Goal: Task Accomplishment & Management: Manage account settings

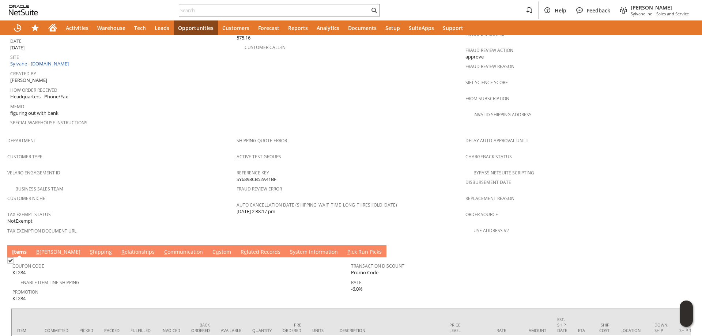
scroll to position [428, 0]
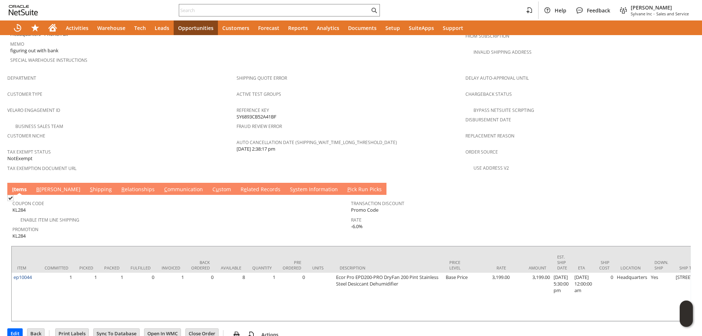
click at [43, 186] on link "B illing" at bounding box center [58, 190] width 48 height 8
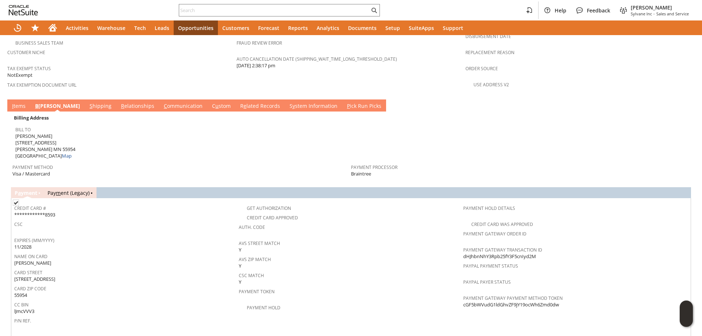
scroll to position [501, 0]
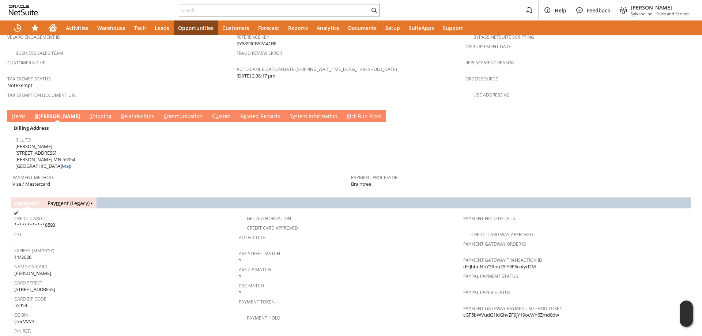
click at [23, 113] on link "I tems" at bounding box center [18, 117] width 17 height 8
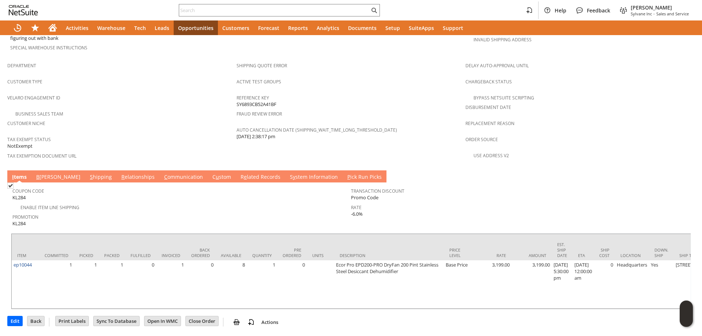
scroll to position [428, 0]
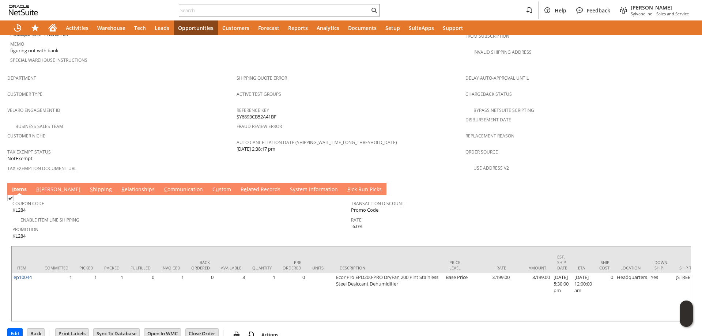
click at [43, 186] on link "B illing" at bounding box center [58, 190] width 48 height 8
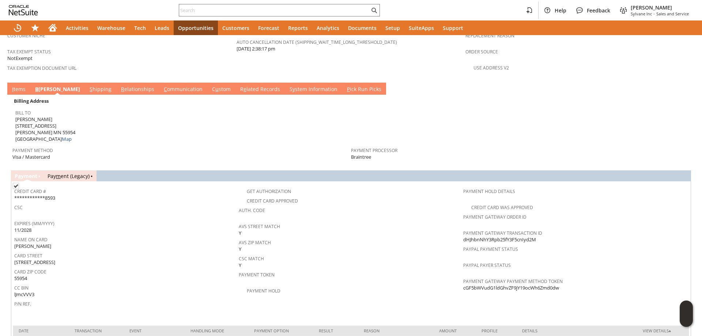
scroll to position [525, 0]
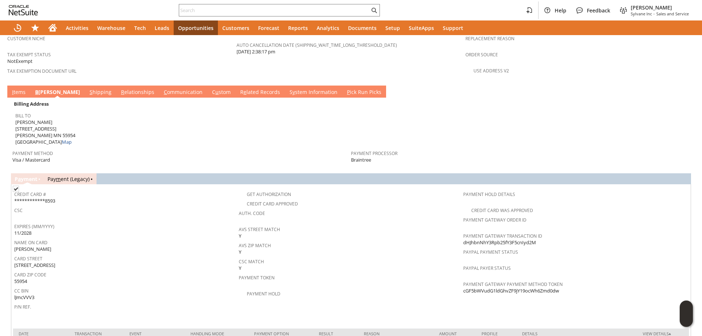
click at [288, 88] on link "S y stem Information" at bounding box center [314, 92] width 52 height 8
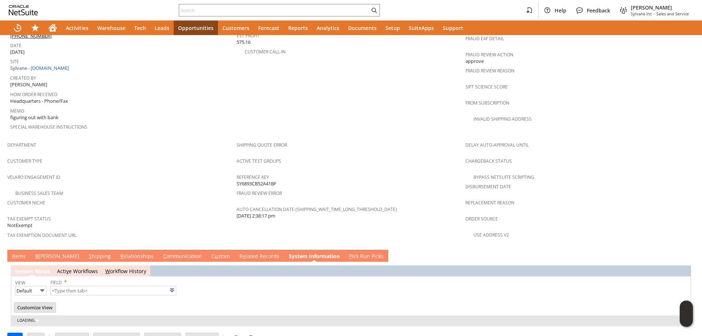
type input "1 to 25 of 115"
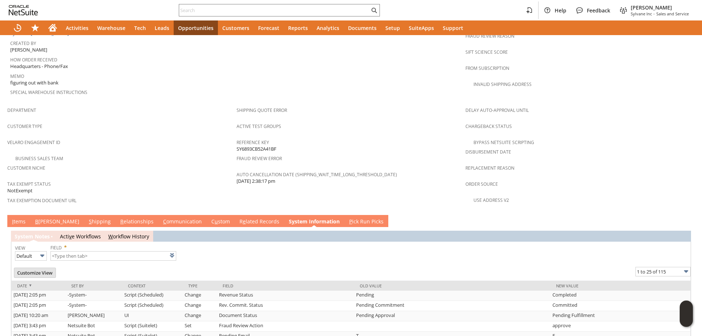
scroll to position [452, 0]
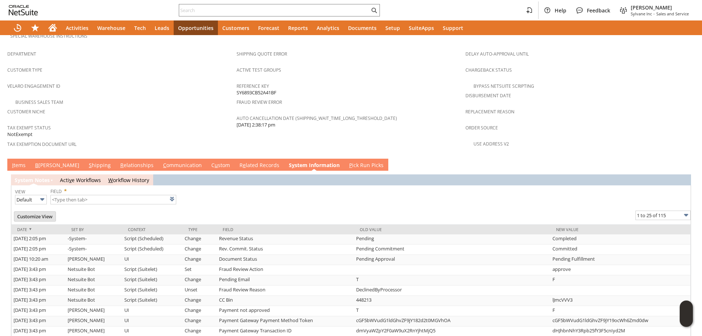
click at [19, 161] on link "I tems" at bounding box center [18, 165] width 17 height 8
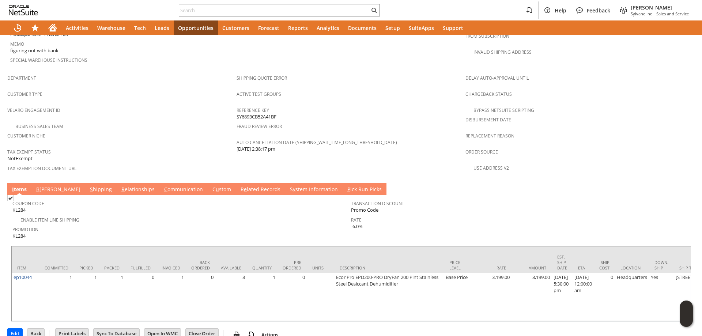
click at [88, 186] on link "S hipping" at bounding box center [101, 190] width 26 height 8
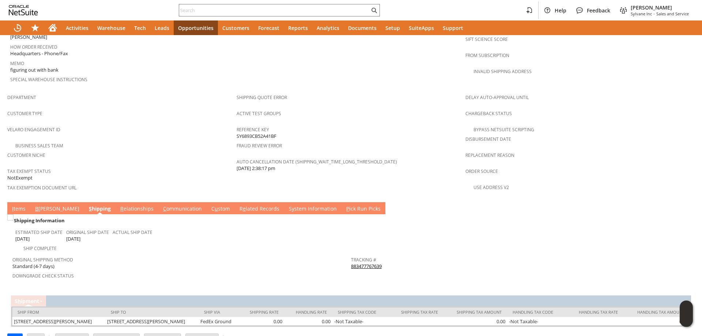
click at [368, 263] on link "883477767639" at bounding box center [366, 266] width 31 height 7
click at [19, 205] on link "I tems" at bounding box center [18, 209] width 17 height 8
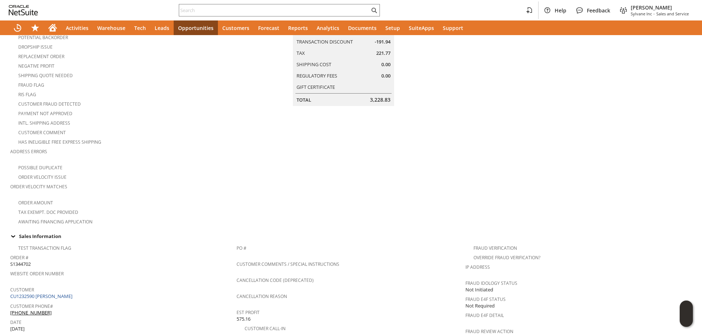
scroll to position [0, 0]
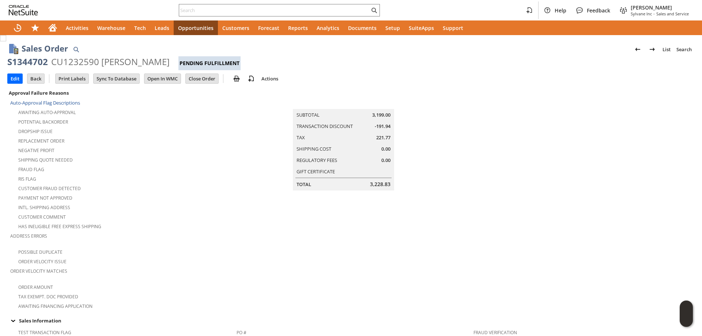
click at [35, 61] on div "S1344702" at bounding box center [27, 62] width 41 height 12
drag, startPoint x: 35, startPoint y: 61, endPoint x: 134, endPoint y: 62, distance: 99.4
click at [134, 62] on div "S1344702 CU1232590 Josh Bjerke Pending Fulfillment" at bounding box center [350, 63] width 687 height 14
copy div "S1344702 CU1232590 Josh Bjerke"
click at [217, 212] on div "Customer Comment" at bounding box center [123, 216] width 226 height 9
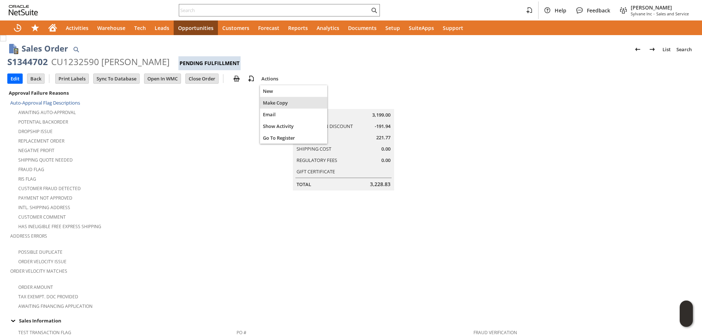
click at [280, 103] on span "Make Copy" at bounding box center [293, 102] width 61 height 7
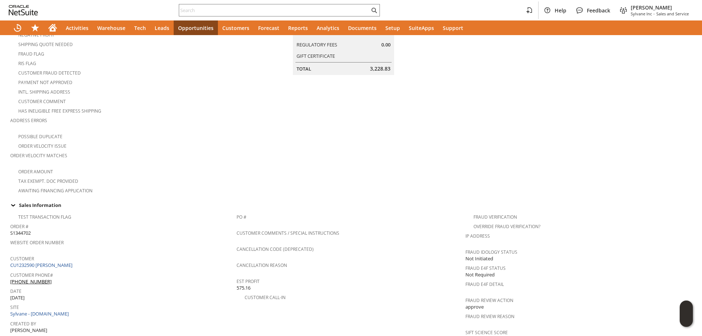
scroll to position [329, 0]
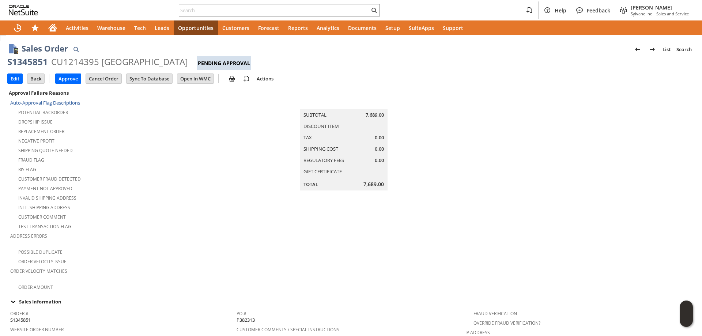
click at [31, 62] on div "S1345851" at bounding box center [27, 62] width 41 height 12
drag, startPoint x: 31, startPoint y: 62, endPoint x: 171, endPoint y: 61, distance: 139.2
click at [171, 61] on div "S1345851 CU1214395 Poudre School District Pending Approval" at bounding box center [350, 63] width 687 height 14
copy div "S1345851 CU1214395 Poudre School District"
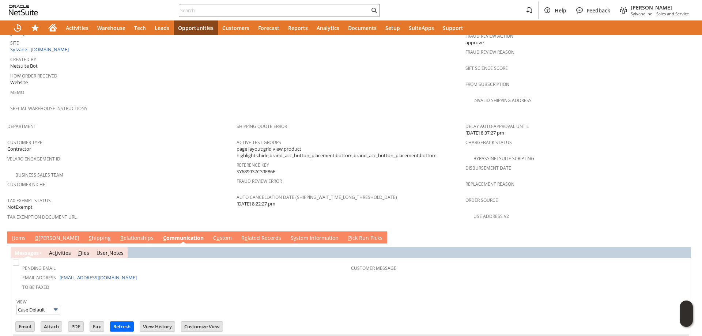
scroll to position [410, 0]
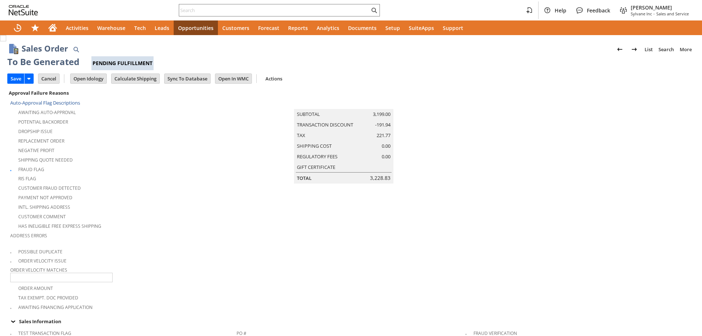
type input "ep10044"
type input "OK"
type input "Make Copy"
type input "Intelligent Recommendations ⁰"
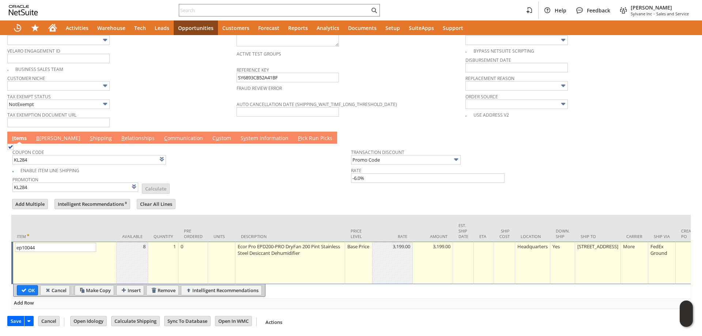
click at [365, 248] on div "Base Price" at bounding box center [358, 246] width 23 height 7
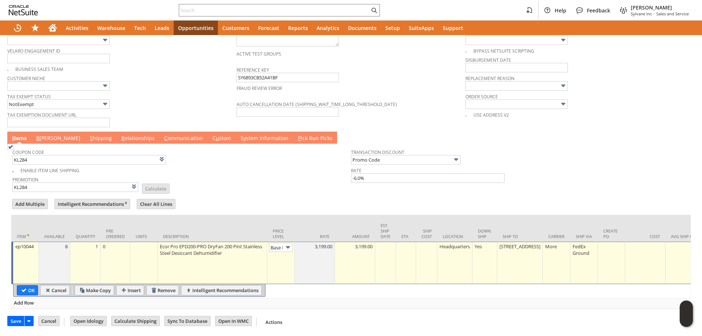
scroll to position [0, 11]
click at [287, 243] on img at bounding box center [288, 247] width 8 height 8
type input "Custom"
click at [309, 256] on td at bounding box center [314, 263] width 40 height 42
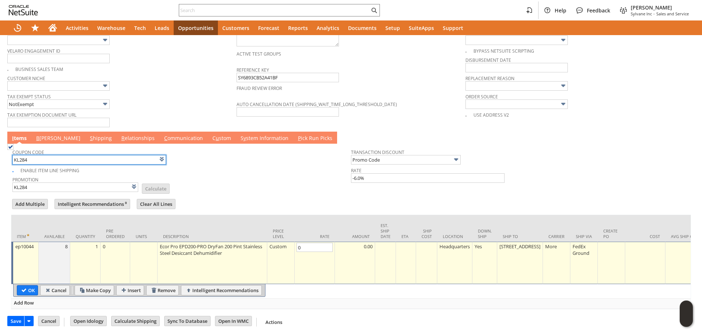
type input "0.00"
click at [43, 158] on input "KL284" at bounding box center [88, 159] width 153 height 9
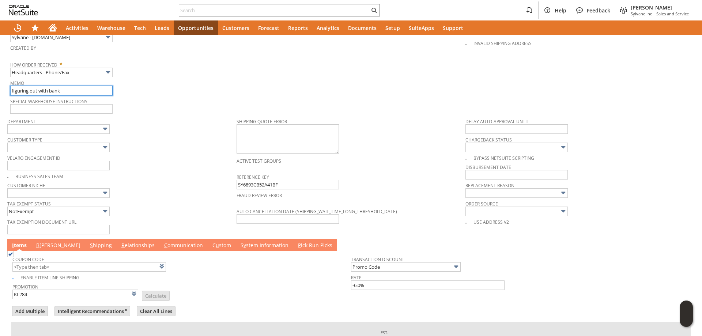
click at [64, 86] on input "figuring out with bank" at bounding box center [61, 90] width 102 height 9
drag, startPoint x: 3, startPoint y: 88, endPoint x: -11, endPoint y: 88, distance: 13.9
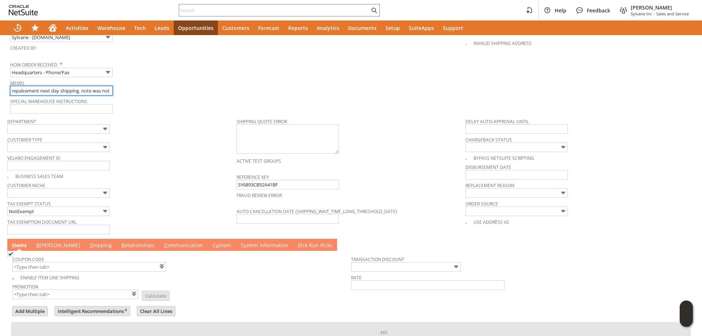
click at [0, 88] on html "Help Feedback Tucker Moss Sylvane Inc - Sales and Service Activities Warehouse …" at bounding box center [351, 168] width 702 height 336
click at [31, 87] on input "repalcement next day shipping. note was not deleted when card was reran on the …" at bounding box center [61, 90] width 102 height 9
type input "replacement next day shipping. note was not deleted when card was reran on the …"
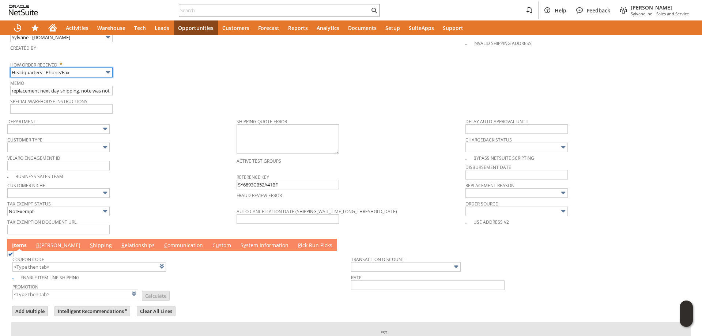
click at [69, 68] on input "Headquarters - Phone/Fax" at bounding box center [61, 72] width 102 height 9
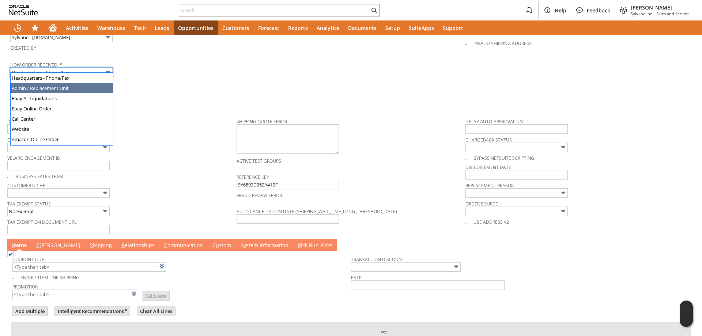
type input "Admin / Replacement Unit"
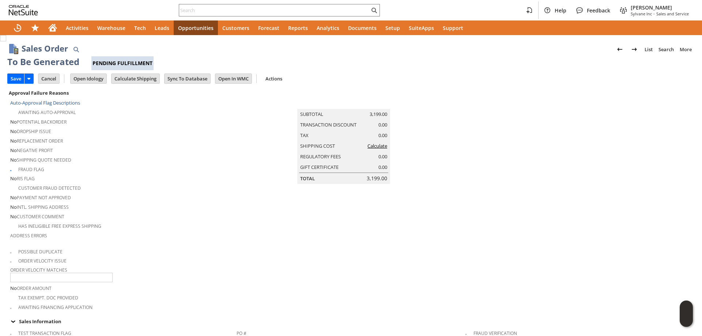
scroll to position [551, 0]
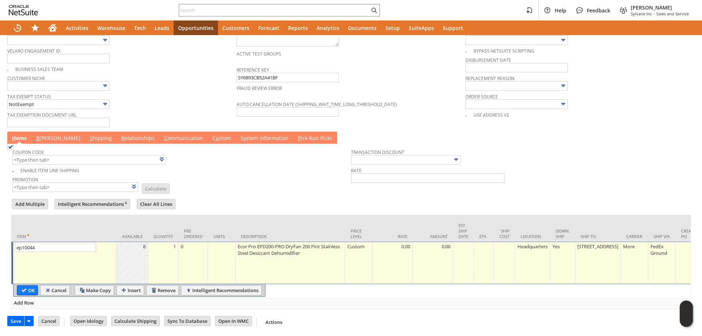
click at [142, 78] on div "Customer Niche" at bounding box center [119, 82] width 225 height 18
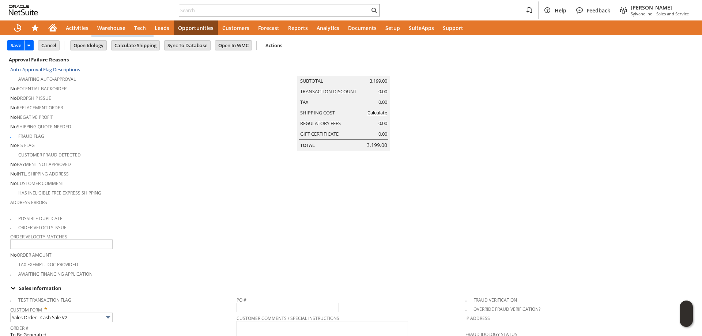
scroll to position [3, 0]
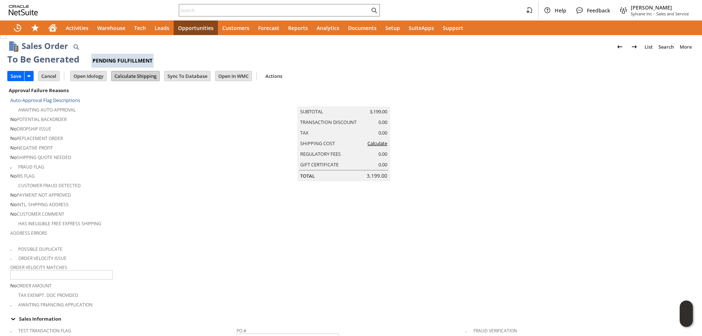
click at [130, 76] on input "Calculate Shipping" at bounding box center [135, 75] width 48 height 9
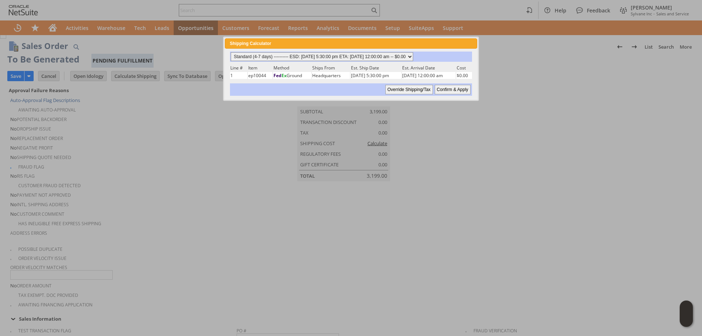
click at [340, 59] on select "Standard (4-7 days) ---------- ESD: 08/11/2025 5:30:00 pm ETA: 08/13/2025 12:00…" at bounding box center [322, 56] width 182 height 9
click at [333, 58] on select "Standard (4-7 days) ---------- ESD: 08/11/2025 5:30:00 pm ETA: 08/13/2025 12:00…" at bounding box center [322, 56] width 182 height 9
click at [471, 42] on span "close" at bounding box center [472, 44] width 6 height 6
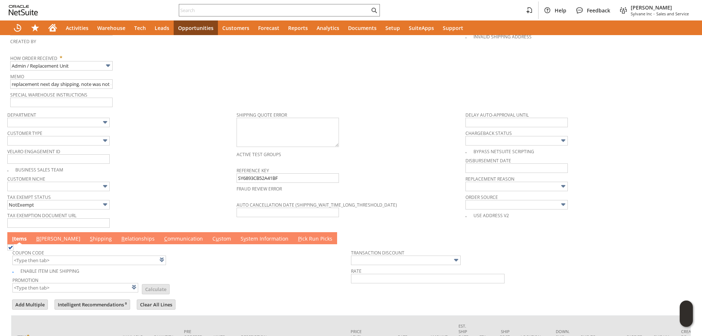
scroll to position [551, 0]
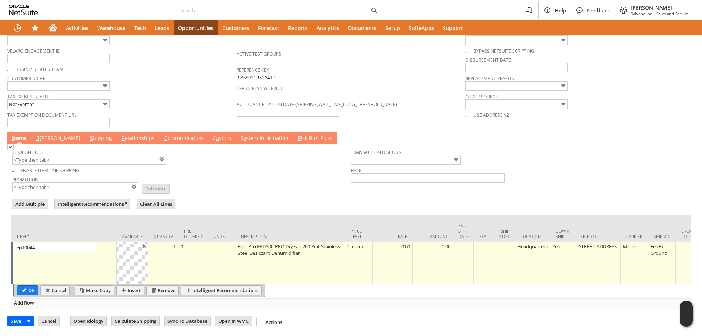
click at [44, 136] on link "B illing" at bounding box center [58, 138] width 48 height 8
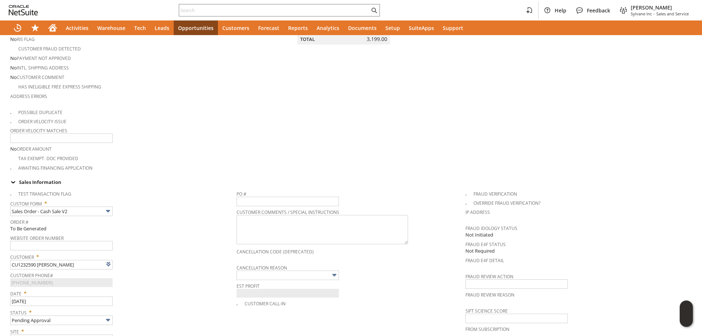
scroll to position [0, 0]
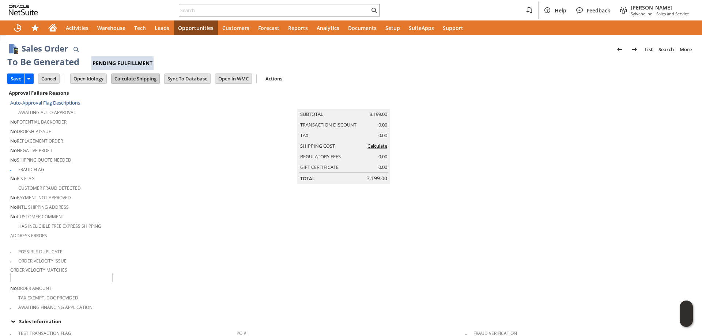
click at [144, 83] on input "Calculate Shipping" at bounding box center [135, 78] width 48 height 9
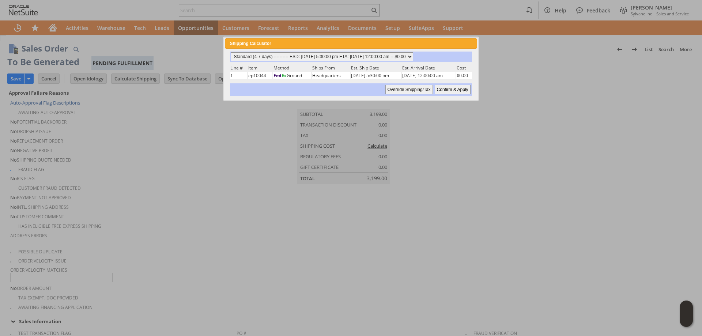
click at [362, 60] on select "Standard (4-7 days) ---------- ESD: 08/11/2025 5:30:00 pm ETA: 08/13/2025 12:00…" at bounding box center [322, 56] width 182 height 9
click at [231, 52] on select "Standard (4-7 days) ---------- ESD: 08/11/2025 5:30:00 pm ETA: 08/13/2025 12:00…" at bounding box center [322, 56] width 182 height 9
click at [456, 91] on input "Confirm & Apply" at bounding box center [452, 89] width 36 height 9
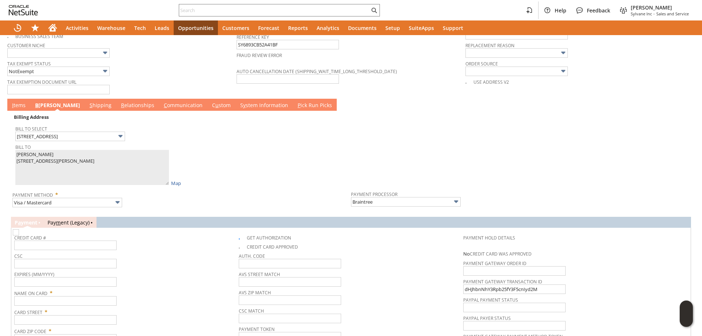
click at [16, 102] on link "I tems" at bounding box center [18, 106] width 17 height 8
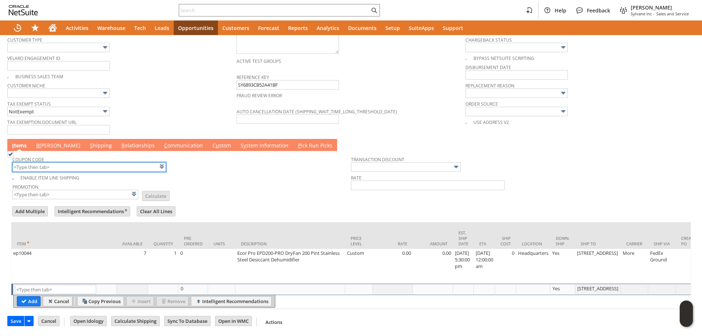
scroll to position [548, 0]
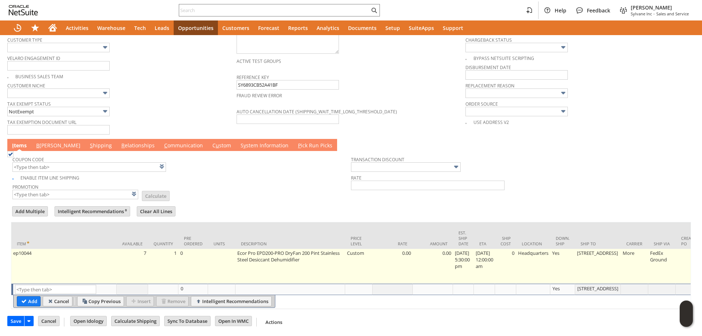
click at [290, 260] on td "Ecor Pro EPD200-PRO DryFan 200 Pint Stainless Steel Desiccant Dehumidifier" at bounding box center [290, 266] width 110 height 35
type textarea "Ecor Pro EPD200-PRO DryFan 200 Pint Stainless Steel Desiccant Dehumidifier"
type input "OK"
type input "Make Copy"
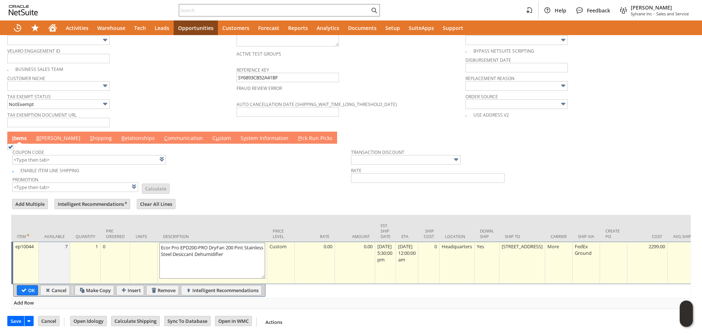
type textarea "Ecor Pro EPD200-PRO DryFan 200 Pint Stainless Steel Desiccant Dehumidifier"
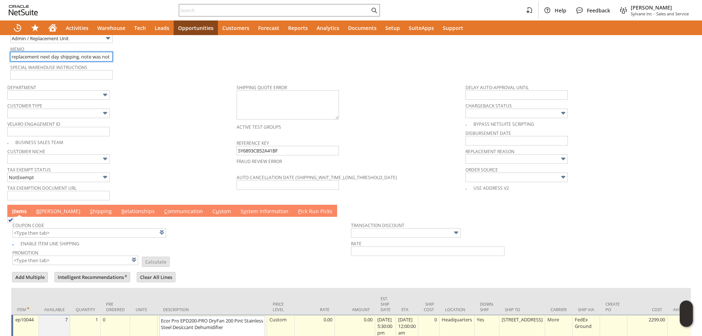
scroll to position [0, 99]
drag, startPoint x: 43, startPoint y: 51, endPoint x: 154, endPoint y: 89, distance: 117.7
click at [122, 50] on div "Memo replacement next day shipping. note was not deleted when card was reran on…" at bounding box center [121, 53] width 223 height 18
click at [154, 91] on div "Department" at bounding box center [119, 91] width 225 height 18
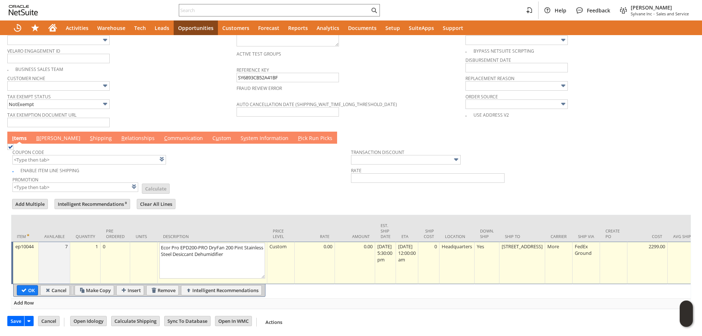
scroll to position [551, 0]
click at [575, 248] on div "FedEx Ground" at bounding box center [585, 250] width 23 height 14
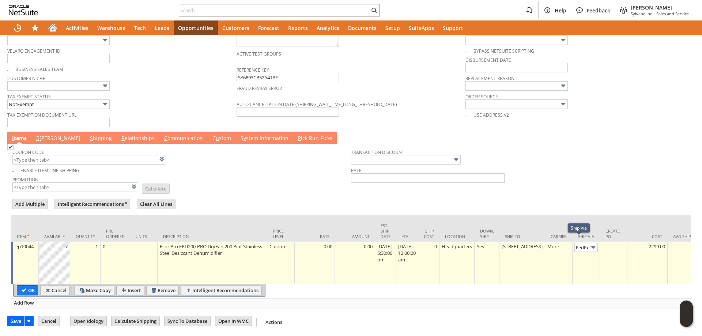
scroll to position [0, 19]
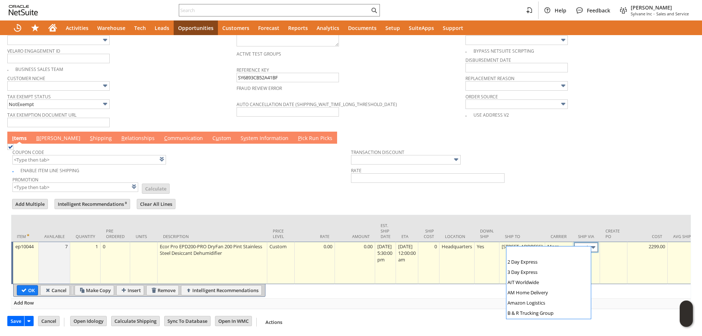
click at [574, 243] on input "FedEx Ground" at bounding box center [585, 247] width 23 height 9
type input "FedEx Priority Overnight"
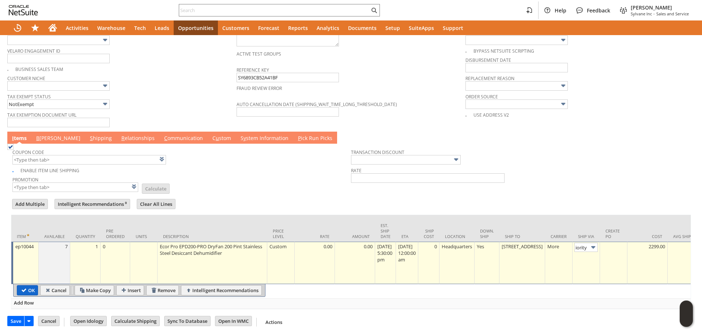
scroll to position [0, 0]
click at [32, 285] on input "OK" at bounding box center [27, 289] width 20 height 9
type input "Add"
type input "Copy Previous"
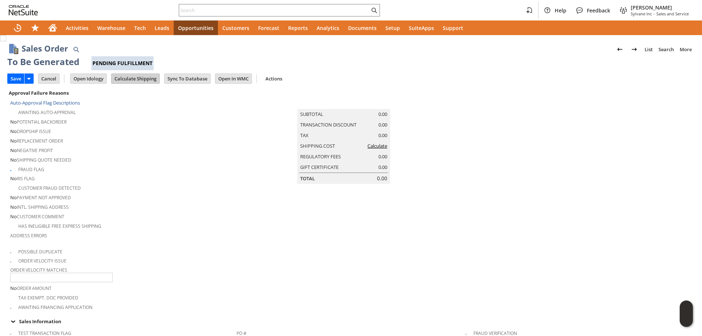
click at [140, 79] on input "Calculate Shipping" at bounding box center [135, 78] width 48 height 9
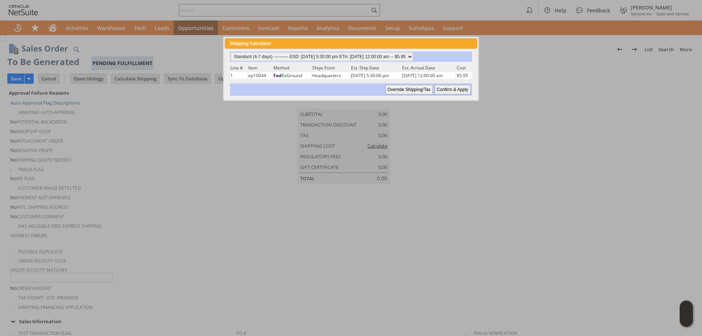
click at [404, 91] on input "Override Shipping/Tax" at bounding box center [408, 89] width 47 height 9
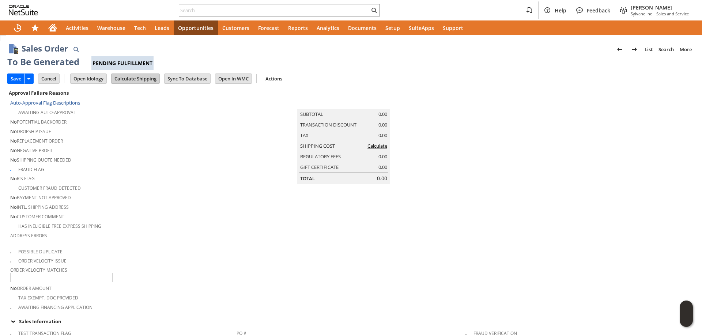
click at [129, 81] on input "Calculate Shipping" at bounding box center [135, 78] width 48 height 9
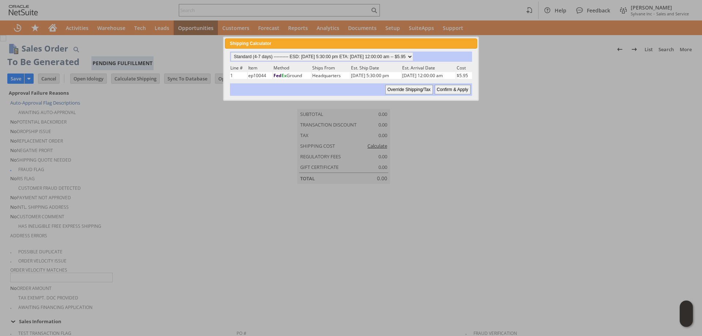
click at [448, 90] on input "Confirm & Apply" at bounding box center [452, 89] width 36 height 9
type input "Add"
type input "Copy Previous"
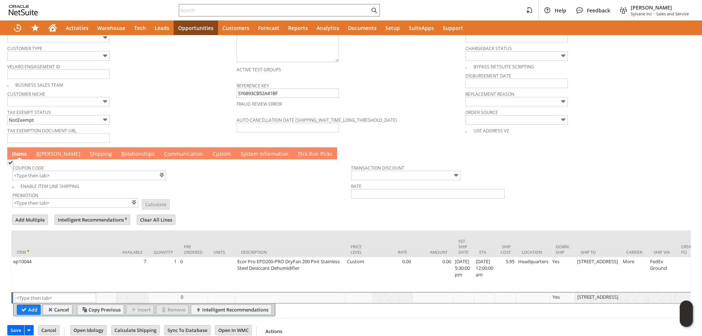
scroll to position [548, 0]
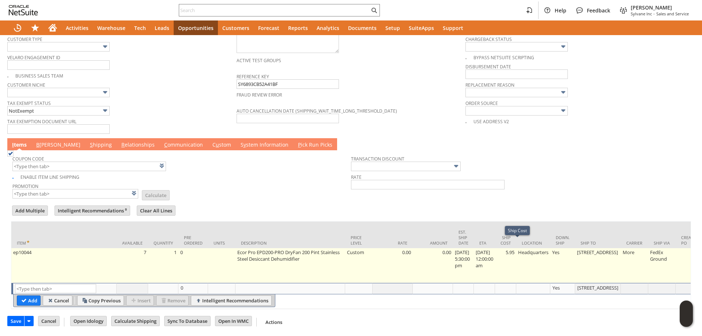
click at [516, 250] on td "5.95" at bounding box center [505, 265] width 21 height 35
type input "5.95"
type input "OK"
type input "Make Copy"
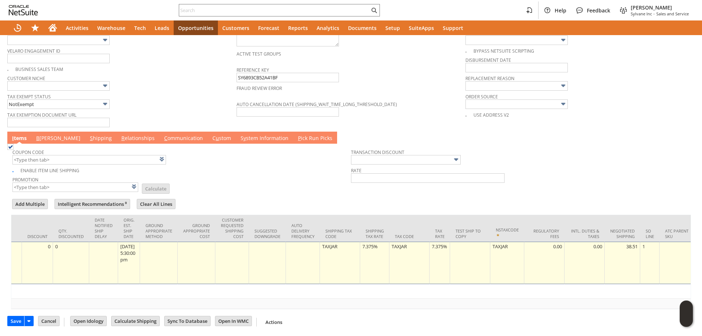
scroll to position [0, 1016]
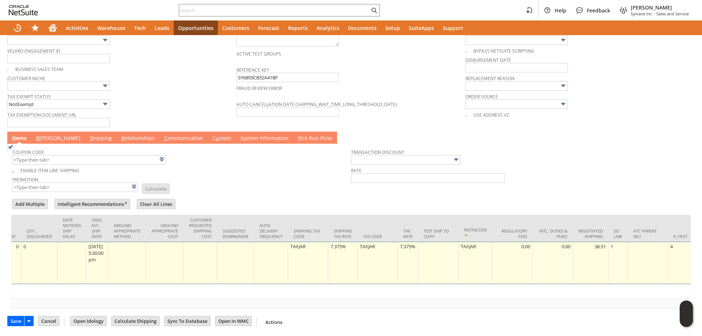
type input "0"
click at [334, 248] on td "7.375%" at bounding box center [342, 263] width 29 height 42
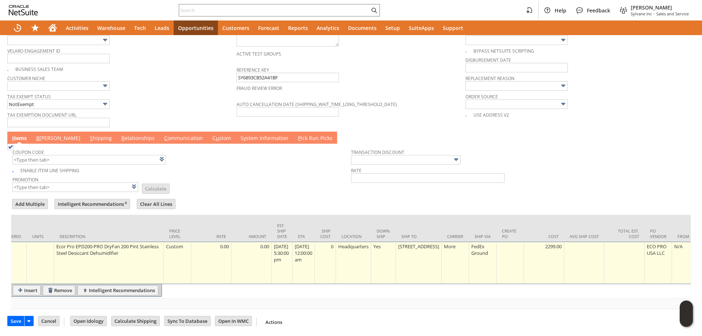
scroll to position [0, 0]
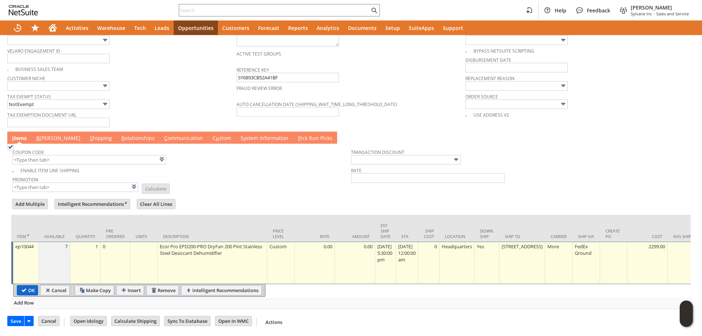
type input "0.0%"
click at [23, 285] on td "OK" at bounding box center [27, 290] width 21 height 10
click at [23, 285] on input "OK" at bounding box center [27, 289] width 20 height 9
type input "Add"
type input "Copy Previous"
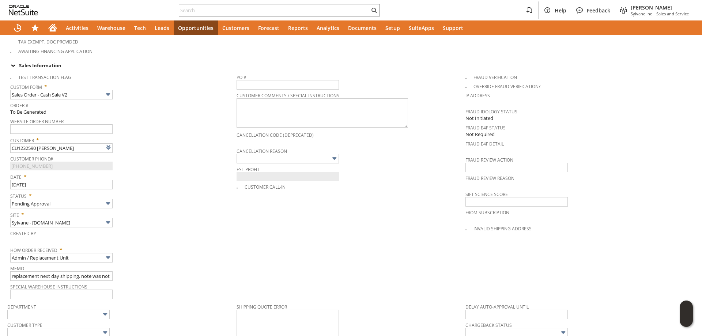
scroll to position [549, 0]
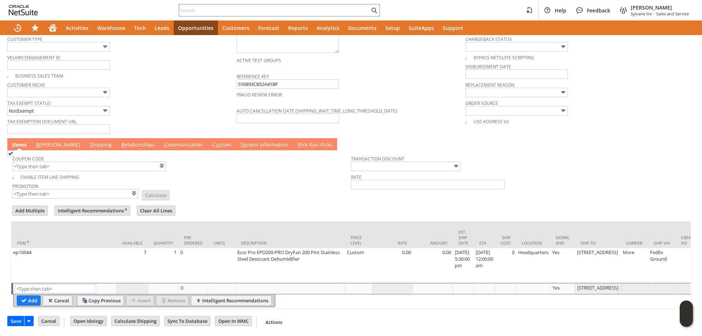
click at [43, 141] on link "B illing" at bounding box center [58, 145] width 48 height 8
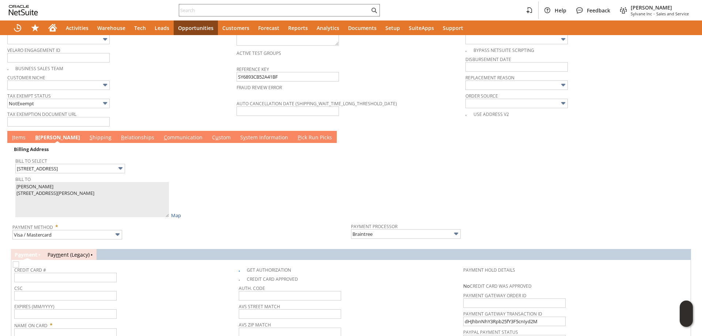
click at [19, 266] on img at bounding box center [16, 264] width 6 height 6
checkbox input "false"
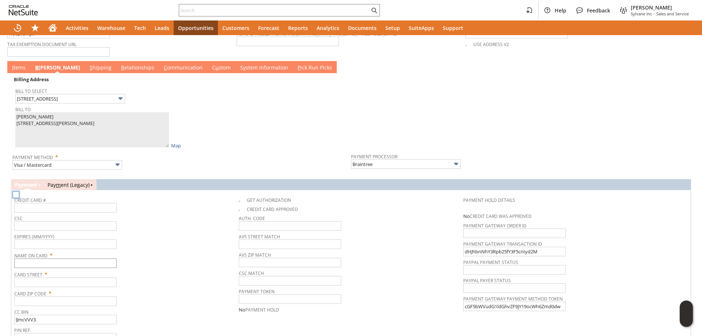
scroll to position [654, 0]
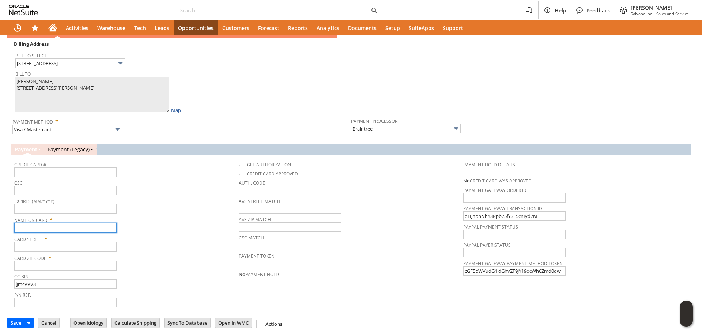
click at [71, 223] on input "text" at bounding box center [65, 227] width 102 height 9
type input "123"
click at [35, 245] on input "text" at bounding box center [65, 246] width 102 height 9
type input "123"
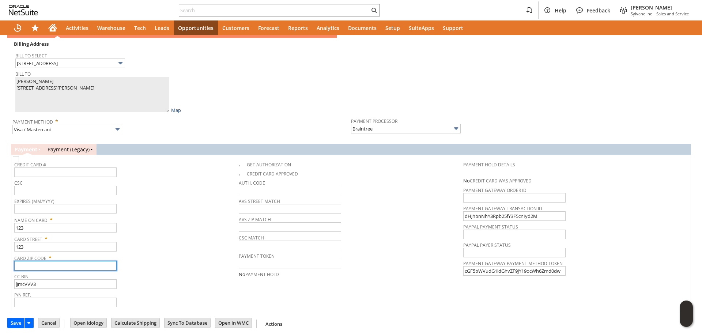
click at [30, 266] on input "text" at bounding box center [65, 265] width 102 height 9
type input "123"
click at [34, 283] on input "lJmcVVV3" at bounding box center [65, 283] width 102 height 9
click at [177, 267] on div "Card Zip Code * 123" at bounding box center [124, 261] width 221 height 18
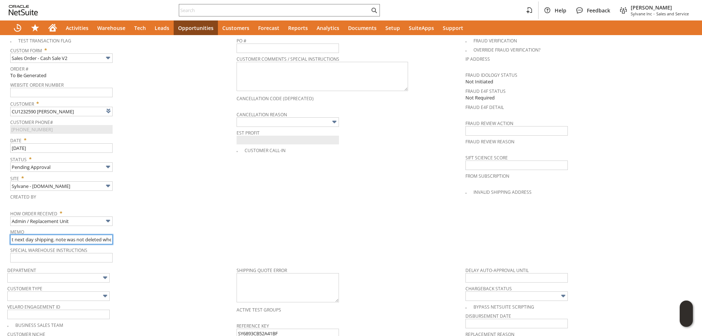
scroll to position [0, 99]
drag, startPoint x: 107, startPoint y: 237, endPoint x: 139, endPoint y: 237, distance: 31.8
click at [136, 237] on div "Memo replacement next day shipping. note was not deleted when card was reran on…" at bounding box center [121, 236] width 223 height 18
click at [169, 238] on div "Memo replacement next day shipping. note was not deleted when card was reran on…" at bounding box center [121, 236] width 223 height 18
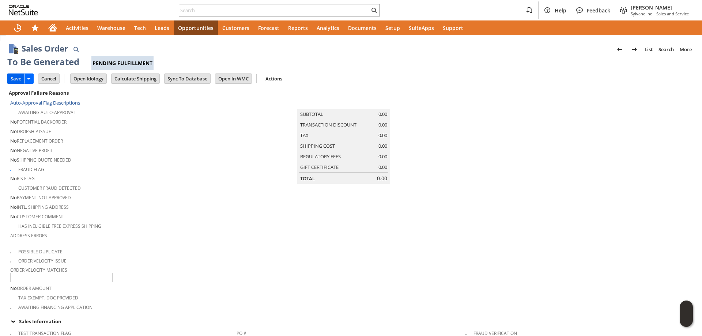
click at [18, 80] on input "Save" at bounding box center [16, 78] width 16 height 9
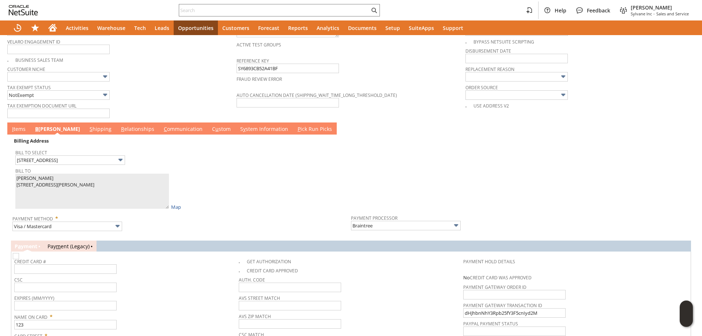
scroll to position [544, 0]
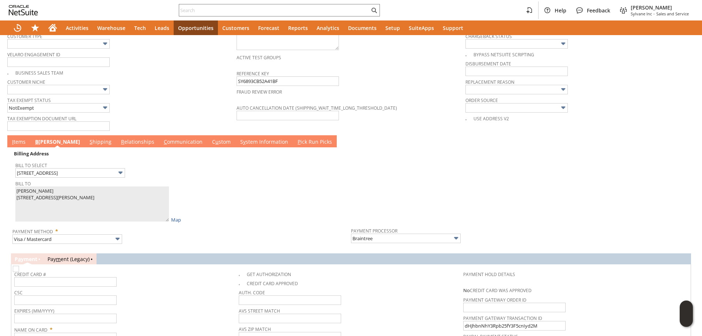
click at [88, 141] on link "S hipping" at bounding box center [101, 142] width 26 height 8
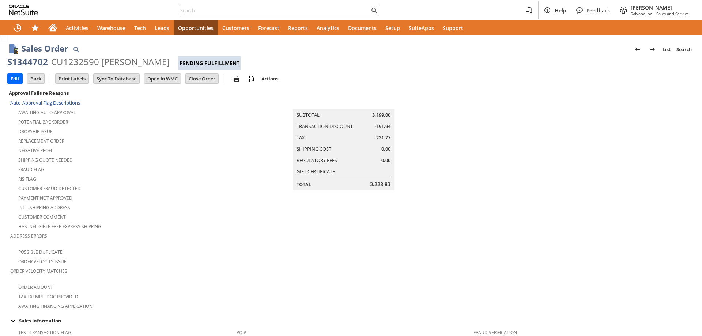
scroll to position [408, 0]
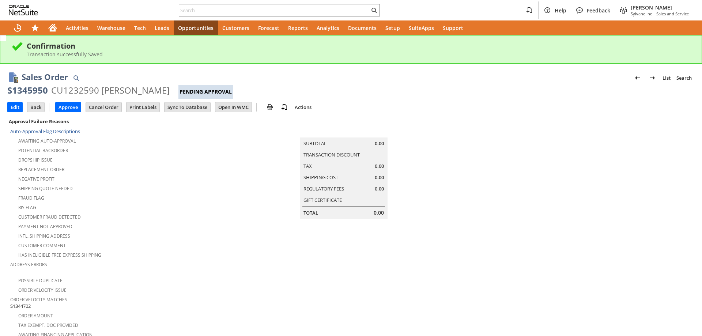
click at [28, 91] on div "S1345950" at bounding box center [27, 90] width 41 height 12
drag, startPoint x: 28, startPoint y: 91, endPoint x: 126, endPoint y: 90, distance: 97.6
click at [126, 90] on div "S1345950 CU1232590 Josh Bjerke Pending Approval" at bounding box center [350, 91] width 687 height 14
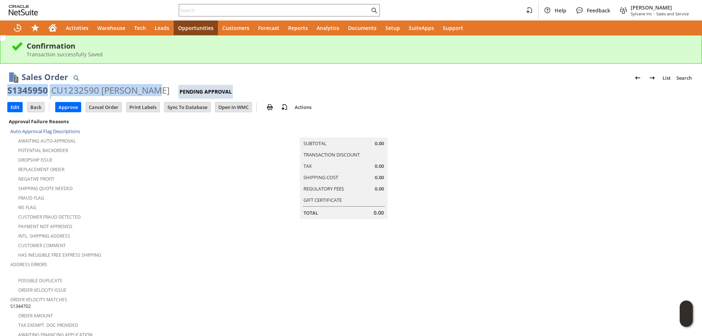
copy div "S1345950 CU1232590 Josh Bjerke"
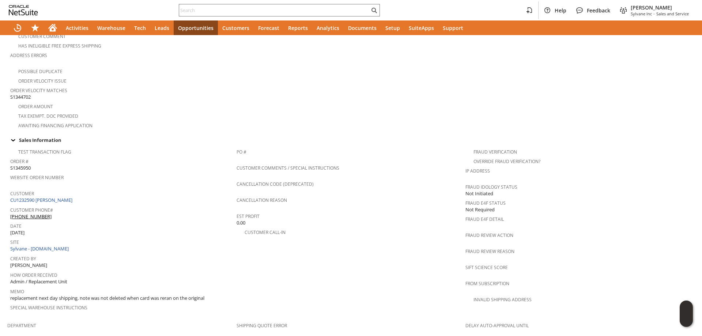
scroll to position [219, 0]
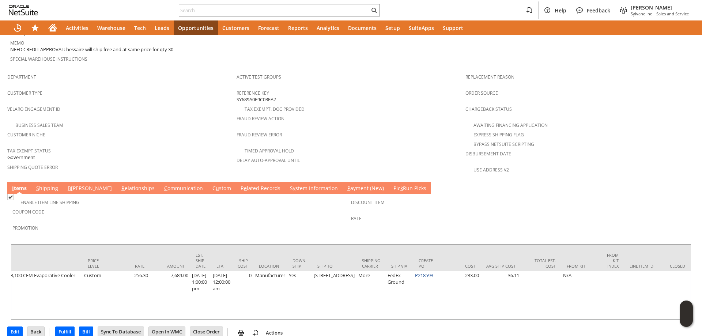
scroll to position [0, 400]
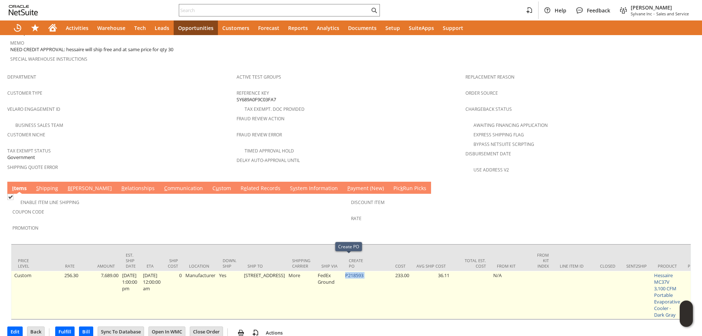
drag, startPoint x: 357, startPoint y: 259, endPoint x: 338, endPoint y: 263, distance: 19.7
click at [343, 271] on td "P218593" at bounding box center [356, 295] width 27 height 48
copy td "P218593"
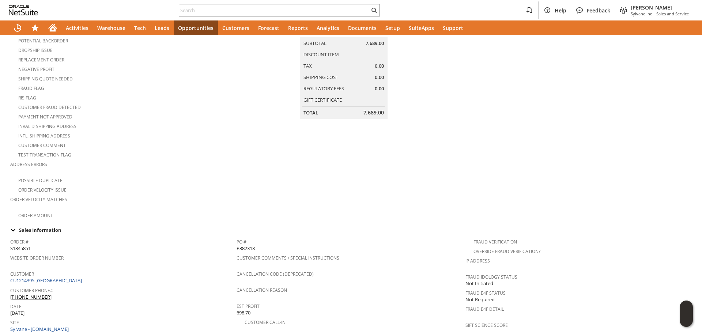
scroll to position [0, 0]
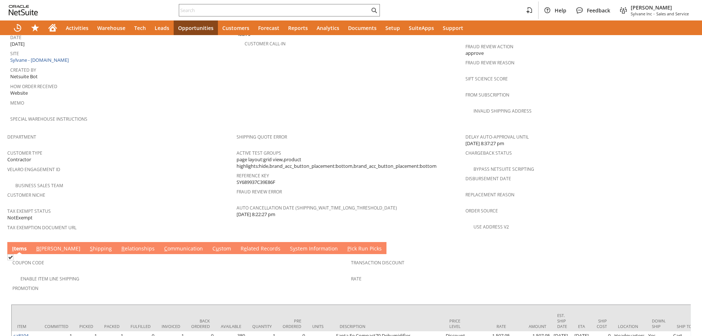
scroll to position [408, 0]
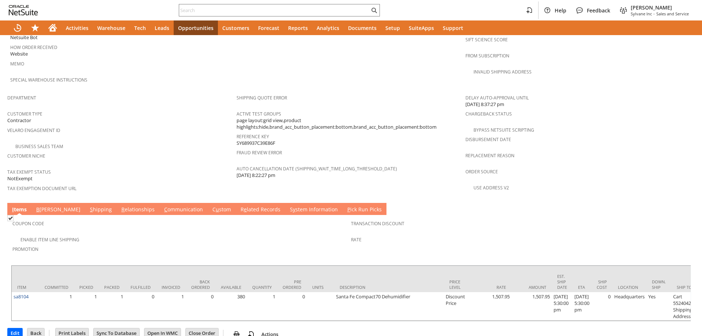
click at [162, 206] on link "C ommunication" at bounding box center [183, 210] width 42 height 8
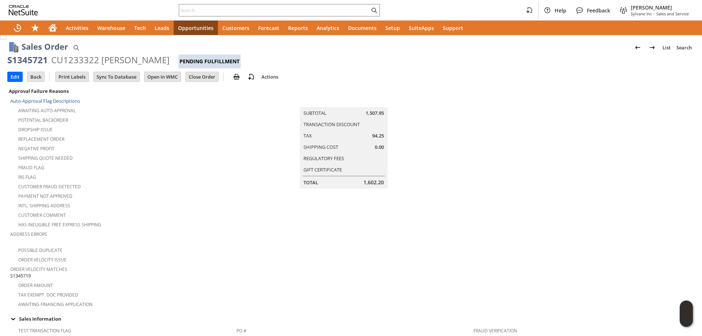
scroll to position [0, 0]
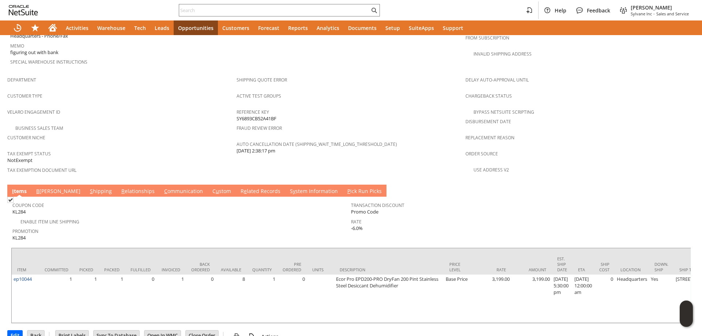
scroll to position [428, 0]
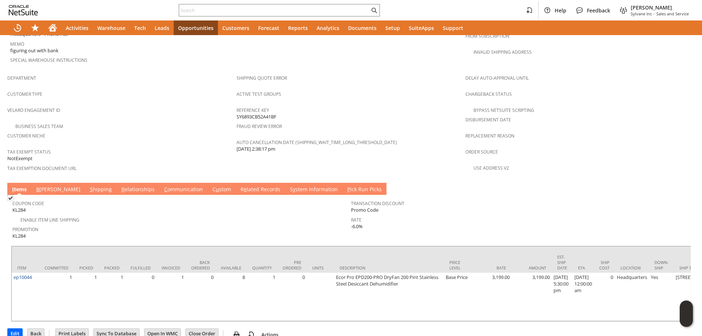
click at [88, 186] on link "S hipping" at bounding box center [101, 190] width 26 height 8
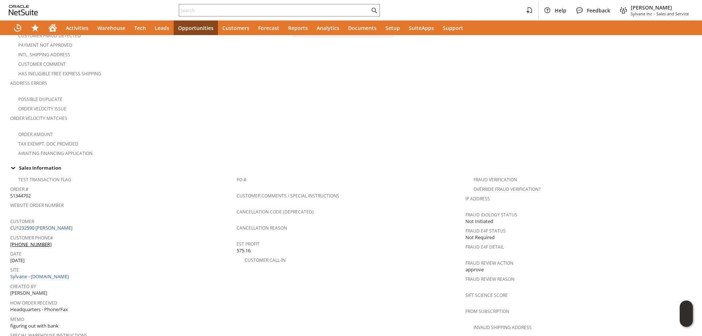
scroll to position [0, 0]
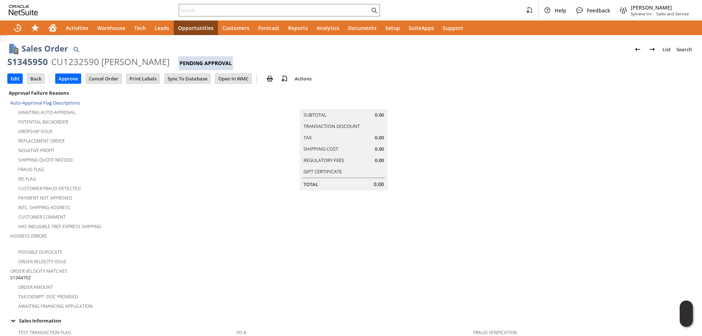
click at [39, 64] on div "S1345950" at bounding box center [27, 62] width 41 height 12
drag, startPoint x: 39, startPoint y: 64, endPoint x: 129, endPoint y: 63, distance: 90.6
click at [129, 63] on div "S1345950 CU1232590 Josh Bjerke Pending Approval" at bounding box center [350, 63] width 687 height 14
copy div "S1345950 CU1232590 Josh Bjerke"
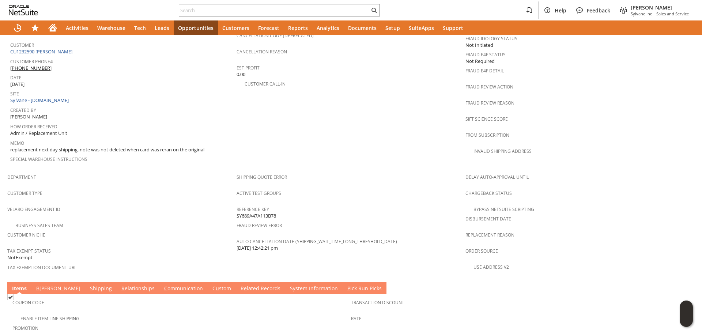
click at [162, 285] on link "C ommunication" at bounding box center [183, 289] width 42 height 8
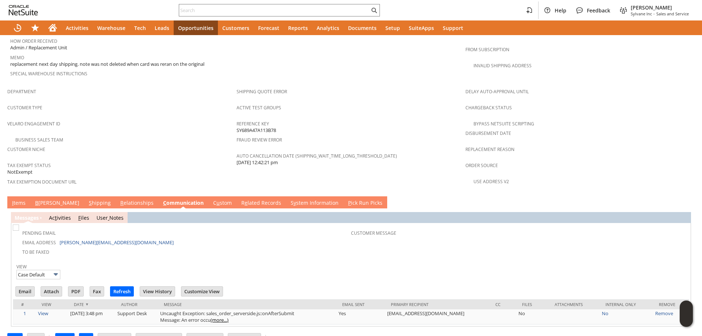
scroll to position [0, 0]
click at [22, 286] on input "Email" at bounding box center [25, 290] width 19 height 9
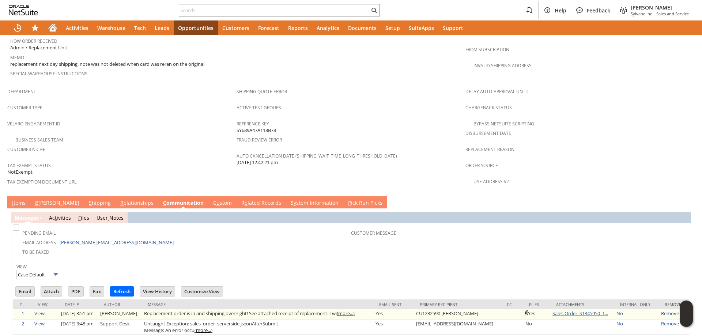
click at [552, 310] on link "Sales Order_S1345950_1..." at bounding box center [580, 313] width 56 height 7
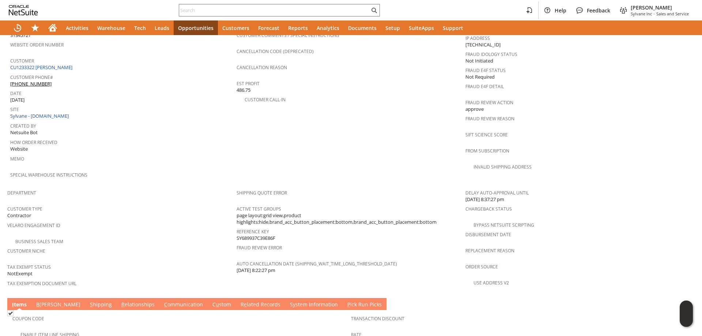
scroll to position [225, 0]
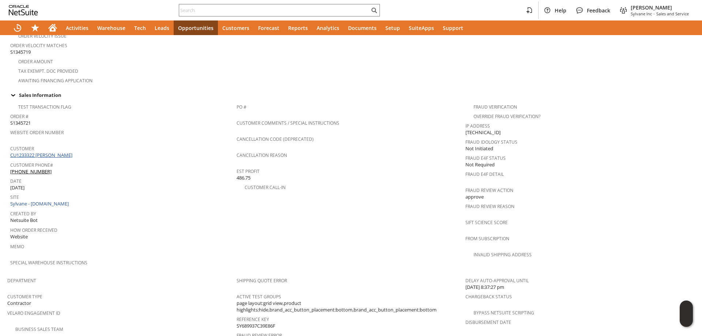
click at [52, 152] on link "CU1233322 derek gustafson" at bounding box center [42, 155] width 64 height 7
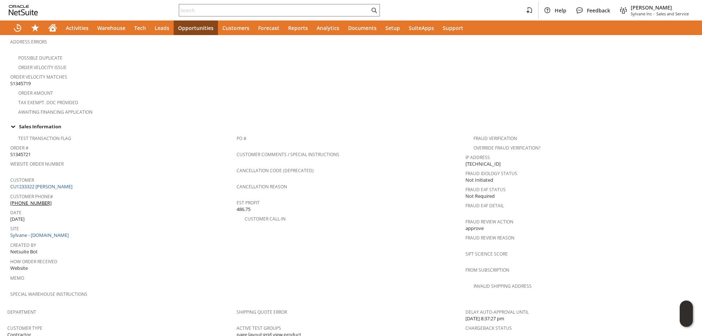
scroll to position [116, 0]
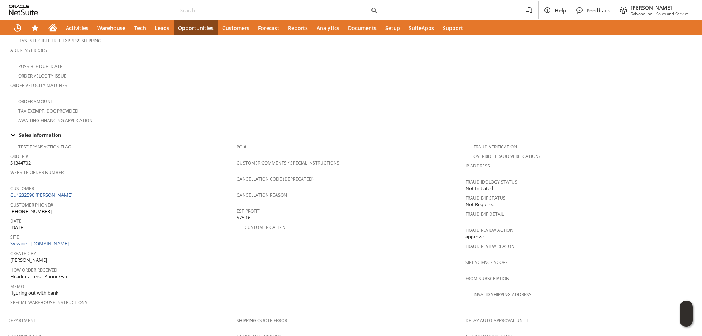
scroll to position [329, 0]
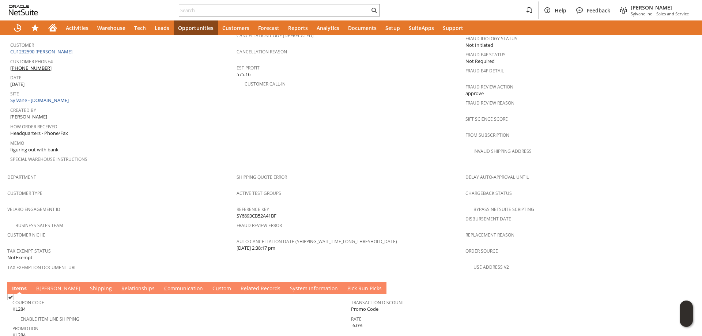
click at [59, 48] on link "CU1232590 Josh Bjerke" at bounding box center [42, 51] width 64 height 7
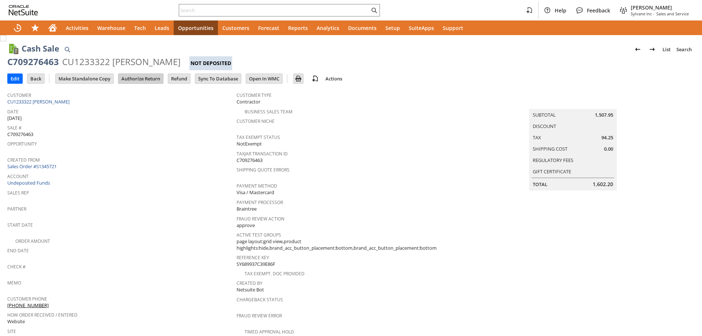
click at [144, 78] on input "Authorize Return" at bounding box center [140, 78] width 45 height 9
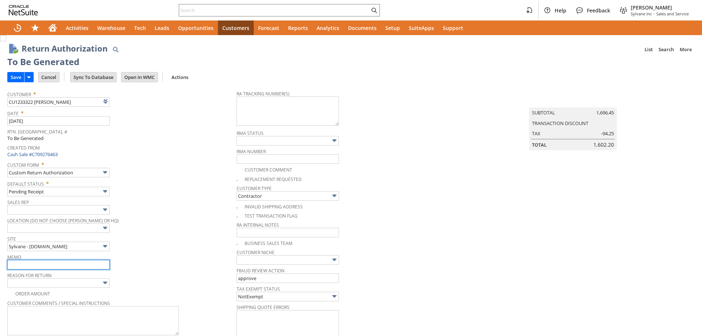
click at [36, 265] on input "text" at bounding box center [58, 264] width 102 height 9
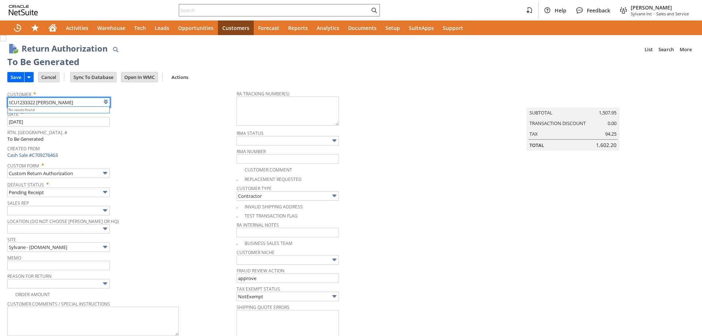
type input "CU1233322 derek gustafson"
click at [171, 251] on div "Site Sylvane - www.sylvane.com" at bounding box center [119, 243] width 225 height 18
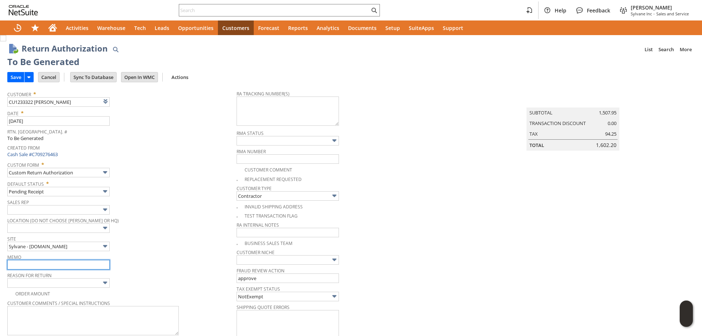
click at [58, 263] on input "text" at bounding box center [58, 264] width 102 height 9
type input "tried to cancel, already back in truck. rerouting"
click at [63, 286] on input "text" at bounding box center [58, 282] width 102 height 9
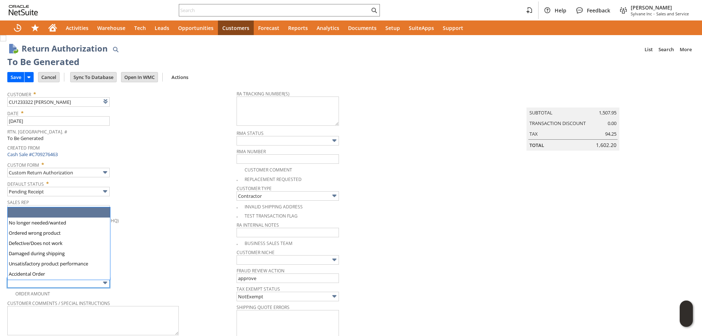
scroll to position [0, 0]
type input "No longer needed/wanted"
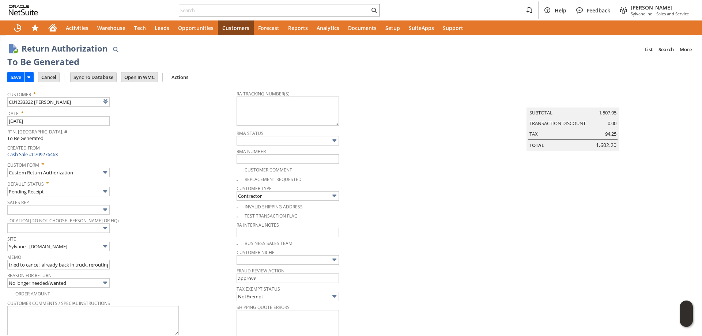
click at [180, 228] on div "Location (Do Not Choose Sheeran or HQ)" at bounding box center [119, 224] width 225 height 18
click at [17, 75] on input "Save" at bounding box center [16, 76] width 16 height 9
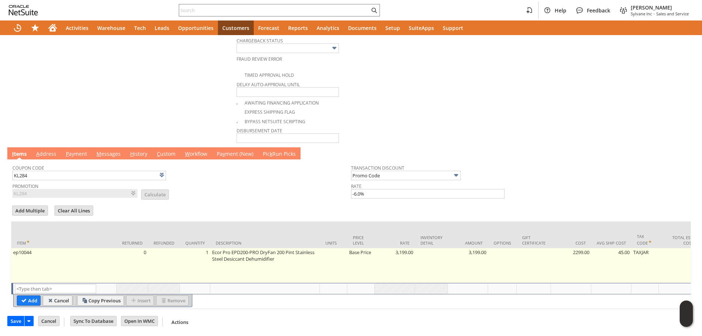
click at [358, 255] on td "Base Price" at bounding box center [360, 265] width 27 height 35
type input "Base Price"
type input "3,199.00"
type input "OK"
type input "Make Copy"
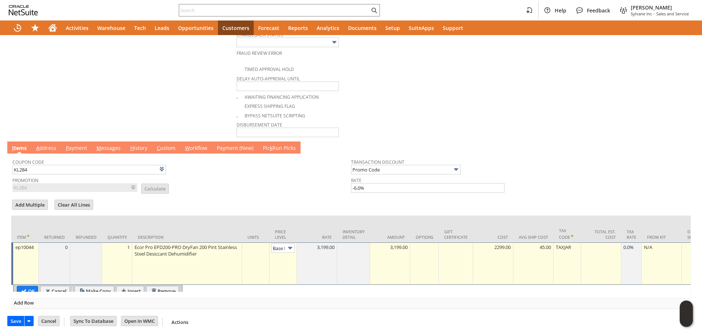
scroll to position [0, 11]
click at [288, 248] on img at bounding box center [290, 248] width 8 height 8
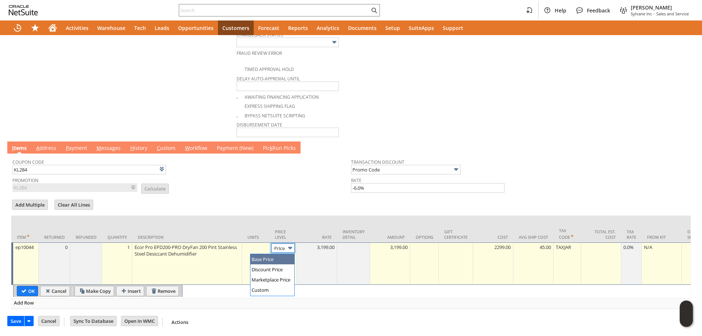
scroll to position [0, 0]
type input "Custom"
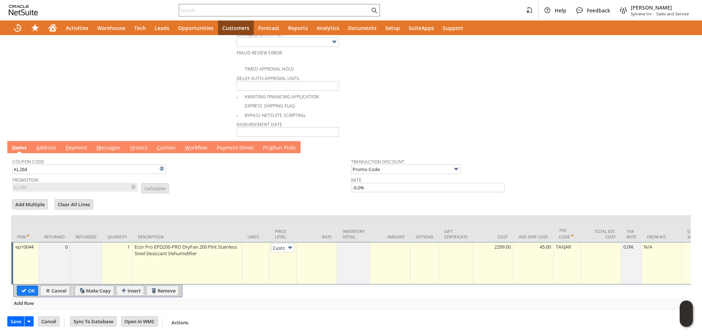
click at [319, 261] on td at bounding box center [317, 263] width 40 height 42
type input "0.00"
drag, startPoint x: 30, startPoint y: 293, endPoint x: 43, endPoint y: 286, distance: 15.5
click at [30, 293] on input "OK" at bounding box center [27, 290] width 20 height 9
type input "Add"
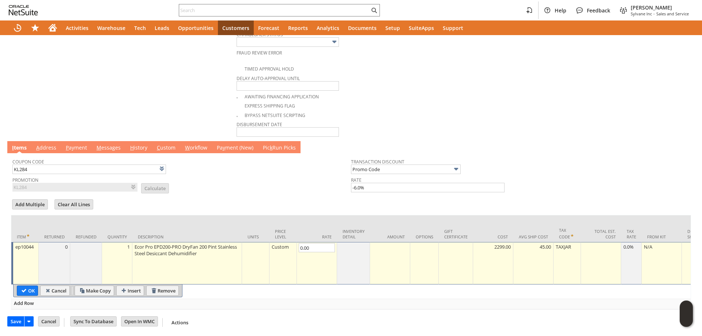
type input "Copy Previous"
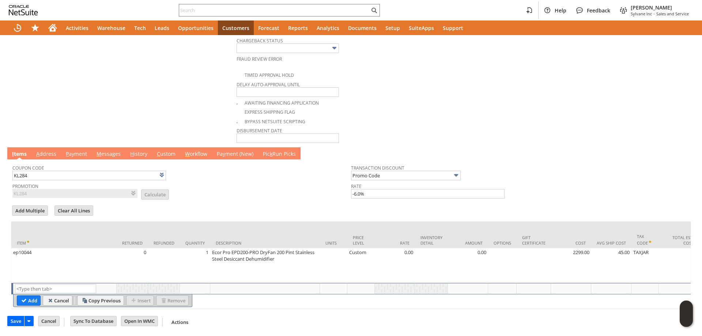
scroll to position [173, 0]
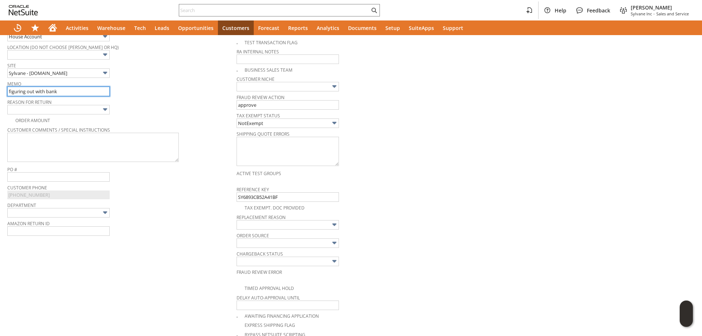
click at [61, 92] on input "figuring out with bank" at bounding box center [58, 91] width 102 height 9
type input "rerouting back, replacement overnighted"
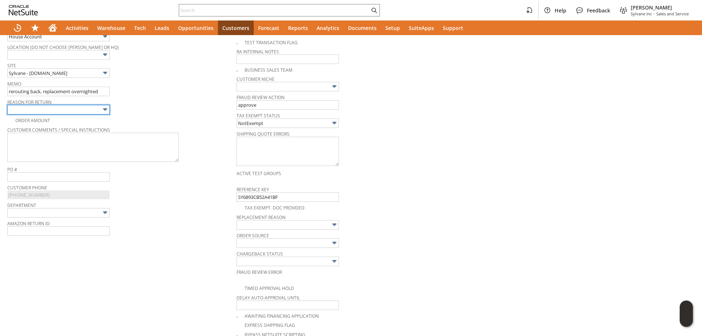
click at [81, 111] on input "text" at bounding box center [58, 109] width 102 height 9
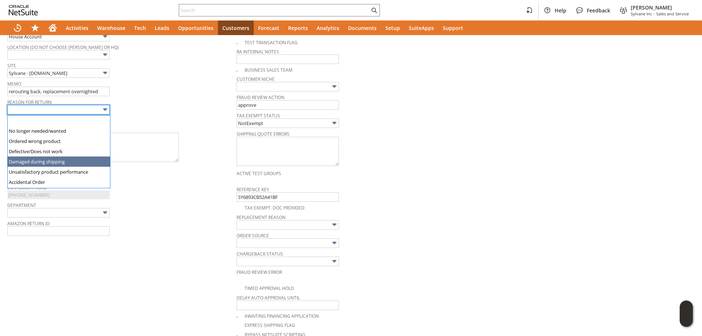
scroll to position [50, 0]
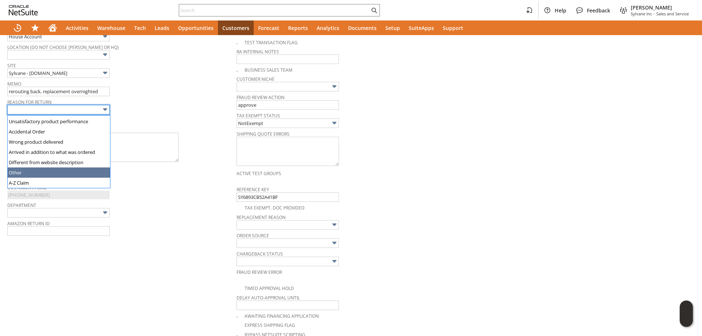
type input "Other"
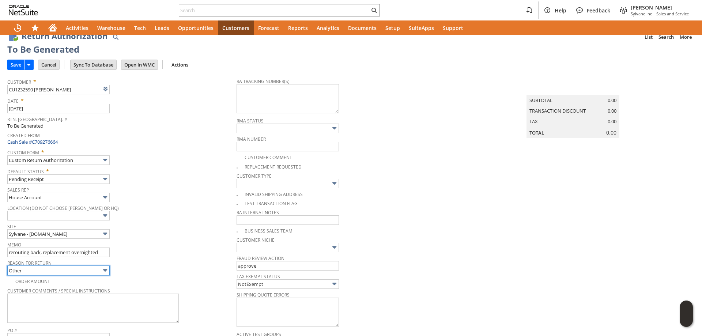
scroll to position [0, 0]
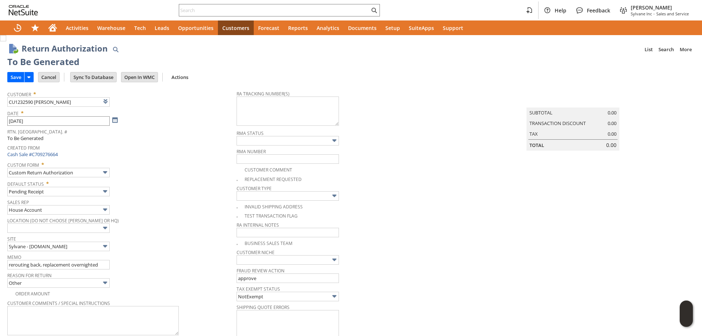
drag, startPoint x: 205, startPoint y: 171, endPoint x: 57, endPoint y: 121, distance: 156.7
click at [205, 171] on div "Custom Form * Custom Return Authorization" at bounding box center [119, 168] width 225 height 18
click at [15, 77] on input "Save" at bounding box center [16, 76] width 16 height 9
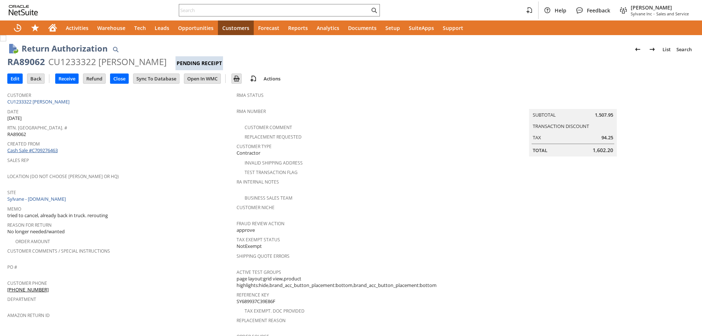
click at [42, 148] on link "Cash Sale #C709276463" at bounding box center [32, 150] width 50 height 7
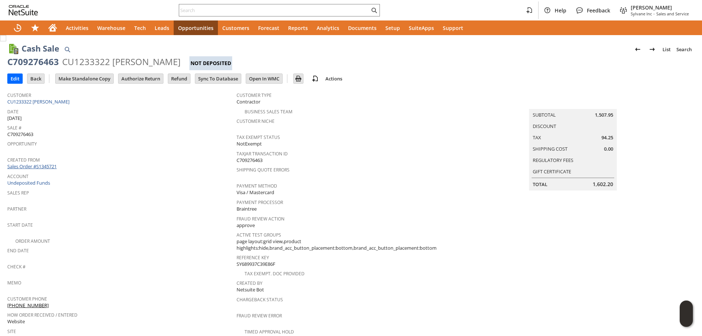
click at [45, 165] on link "Sales Order #S1345721" at bounding box center [32, 166] width 51 height 7
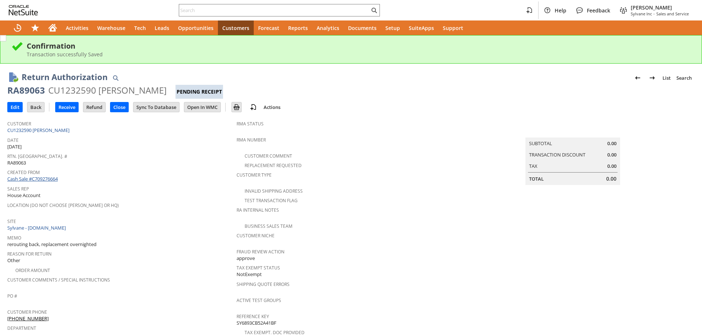
click at [47, 175] on link "Cash Sale #C709276664" at bounding box center [32, 178] width 50 height 7
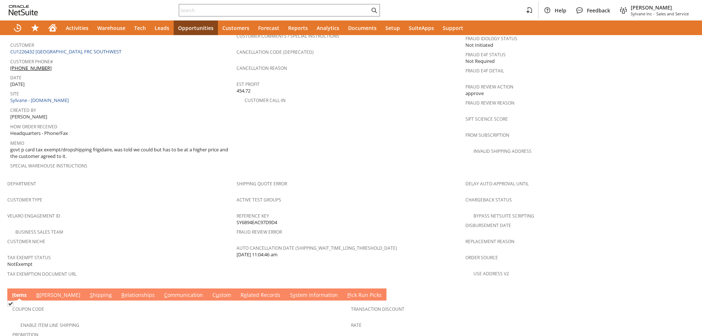
click at [88, 291] on link "S hipping" at bounding box center [101, 295] width 26 height 8
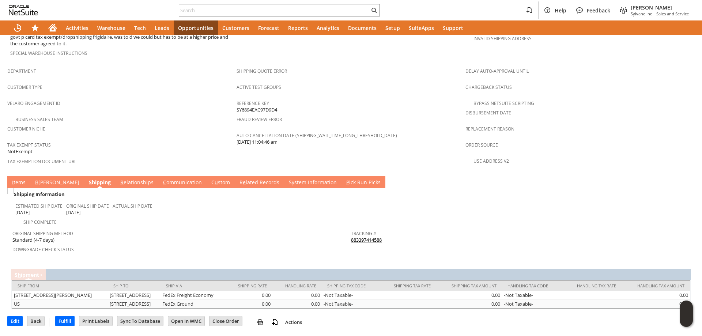
click at [380, 236] on link "883397414588" at bounding box center [366, 239] width 31 height 7
click at [15, 176] on td "I tems" at bounding box center [18, 182] width 23 height 12
click at [15, 179] on link "I tems" at bounding box center [18, 183] width 17 height 8
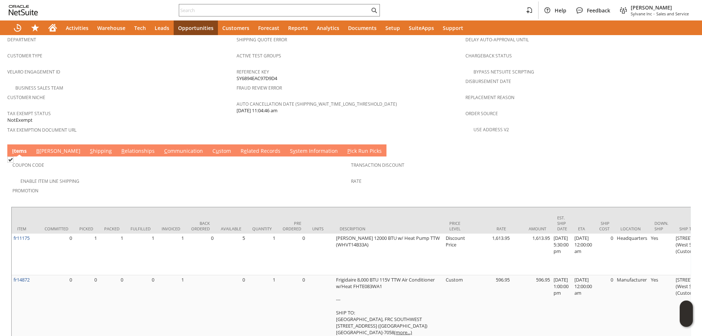
scroll to position [479, 0]
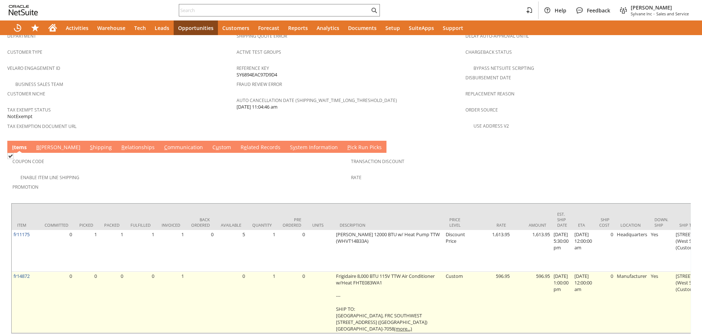
scroll to position [0, 350]
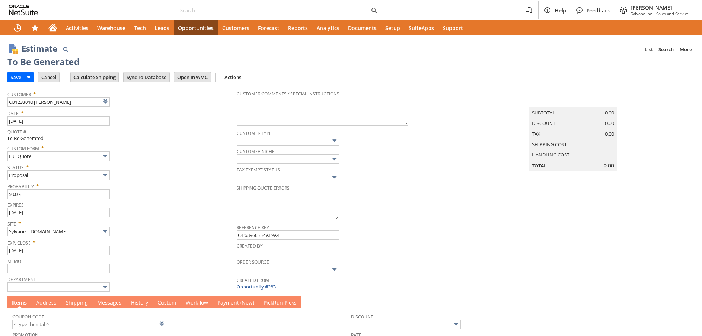
type input "[DATE]"
type input "Intelligent Recommendations ⁰"
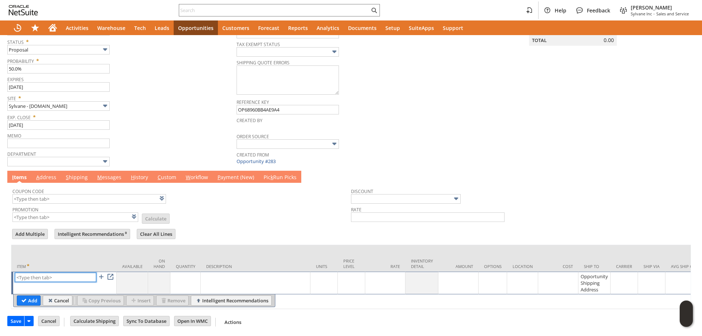
paste input "vc12982"
type input "vc12982"
click at [25, 296] on input "Add" at bounding box center [28, 300] width 23 height 9
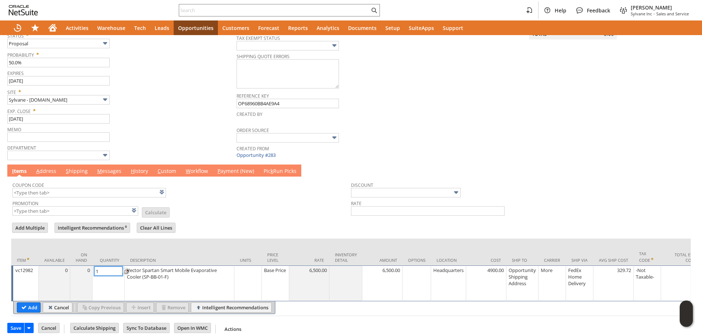
type input "4"
click at [555, 272] on link at bounding box center [552, 270] width 8 height 8
click at [26, 311] on input "Add" at bounding box center [28, 307] width 23 height 9
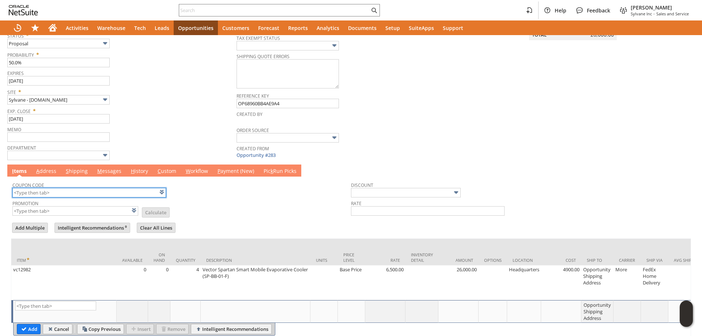
click at [107, 195] on input "text" at bounding box center [88, 192] width 153 height 9
click at [212, 139] on div "Memo" at bounding box center [119, 133] width 225 height 18
type input "KL284"
type input "Promo Code"
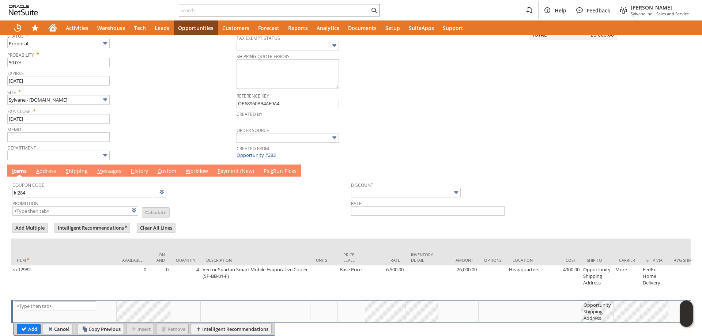
type input "-6.0%"
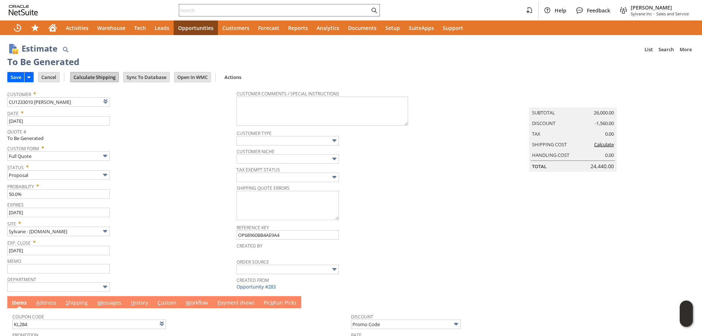
click at [102, 74] on input "Calculate Shipping" at bounding box center [95, 76] width 48 height 9
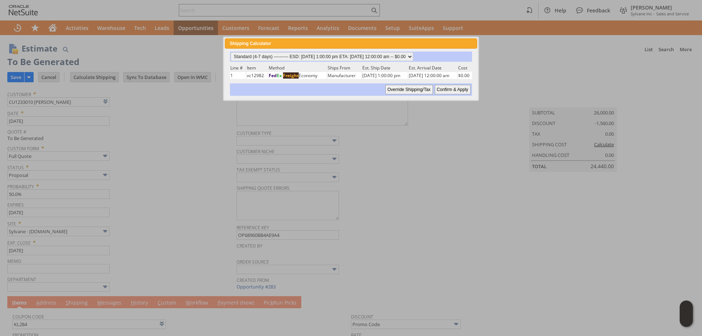
click at [447, 89] on input "Confirm & Apply" at bounding box center [452, 89] width 36 height 9
type input "NotExempt"
type input "Add"
type input "Copy Previous"
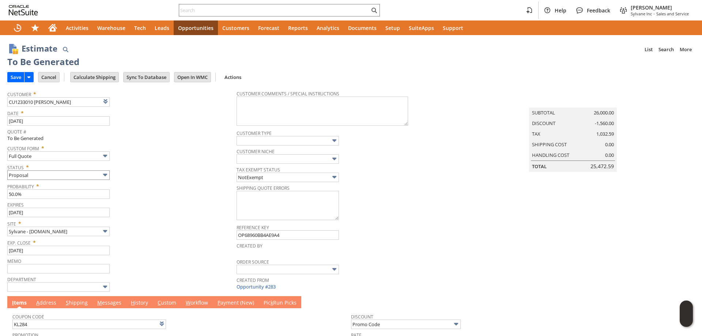
scroll to position [166, 0]
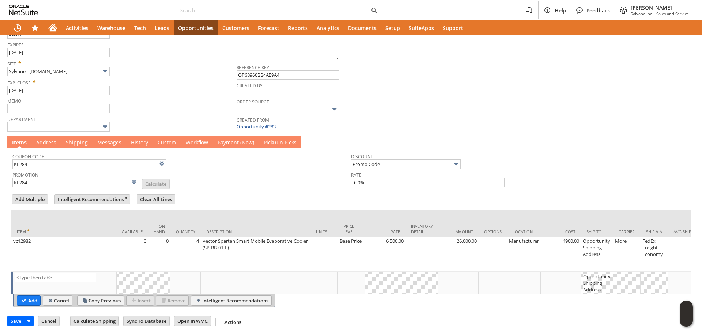
click at [106, 139] on link "M essages" at bounding box center [109, 143] width 28 height 8
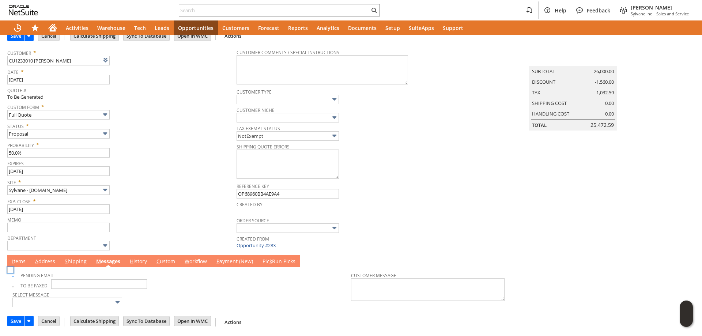
scroll to position [42, 0]
click at [14, 273] on img at bounding box center [10, 270] width 6 height 6
checkbox input "false"
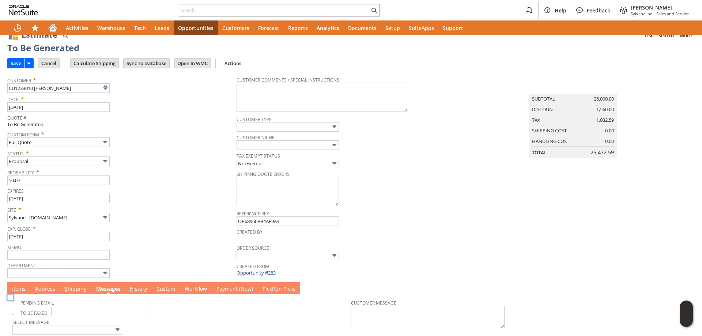
scroll to position [0, 0]
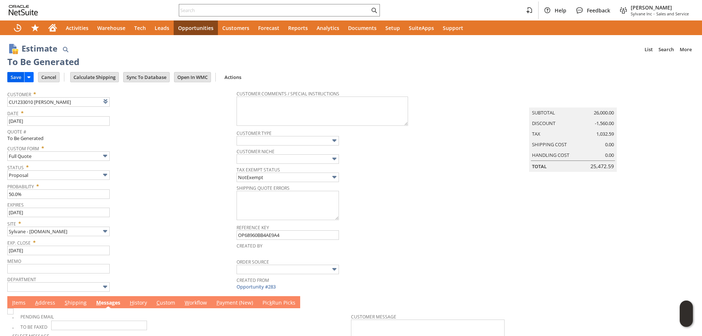
click at [16, 79] on input "Save" at bounding box center [16, 76] width 16 height 9
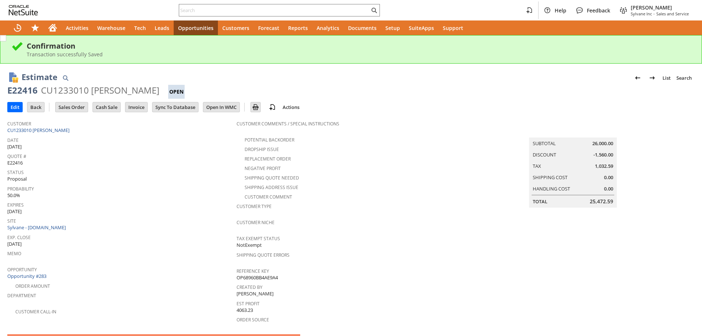
scroll to position [114, 0]
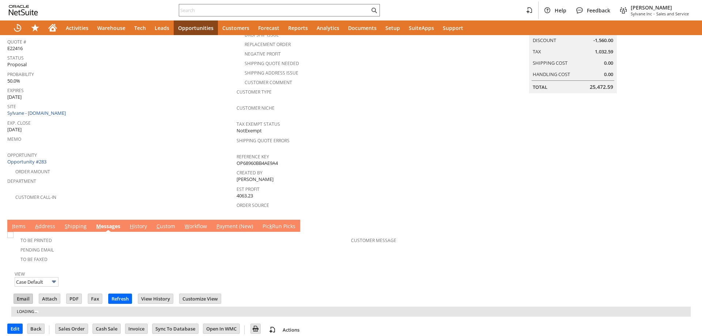
click at [25, 294] on input "Email" at bounding box center [23, 298] width 19 height 9
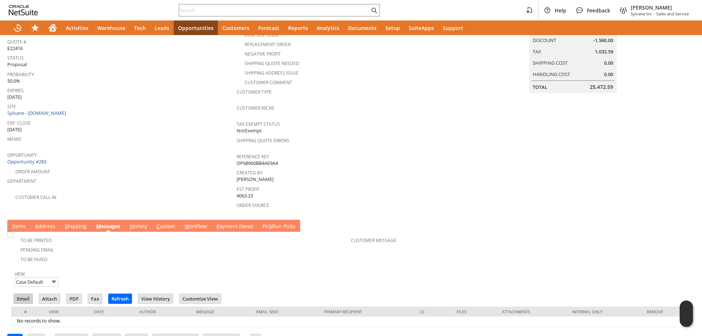
scroll to position [125, 0]
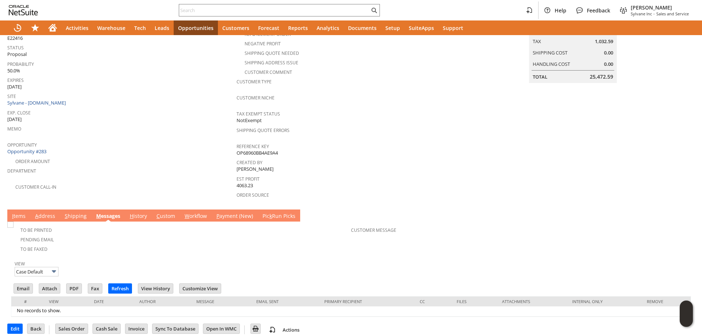
click at [369, 125] on span "Shipping Quote Errors" at bounding box center [348, 129] width 225 height 8
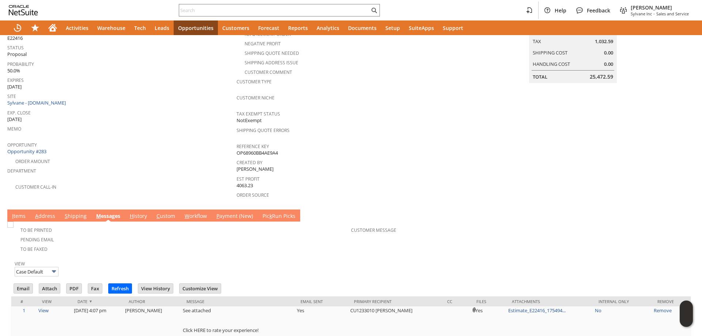
scroll to position [0, 0]
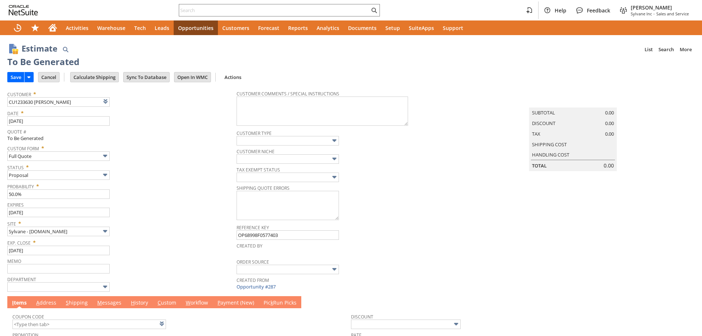
type input "[DATE]"
type input "Intelligent Recommendations ⁰"
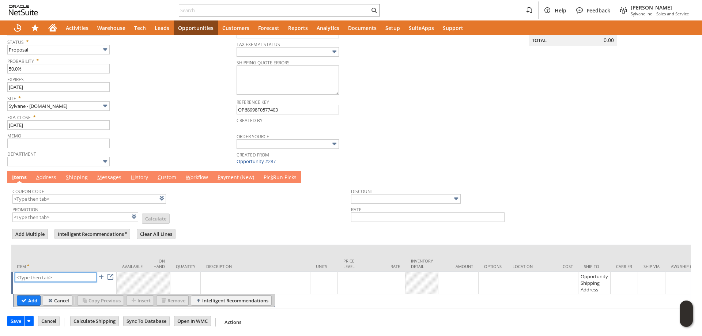
click at [56, 273] on input "text" at bounding box center [55, 277] width 81 height 9
paste input "vc12982"
type input "vc12982"
click at [26, 296] on input "Add" at bounding box center [28, 300] width 23 height 9
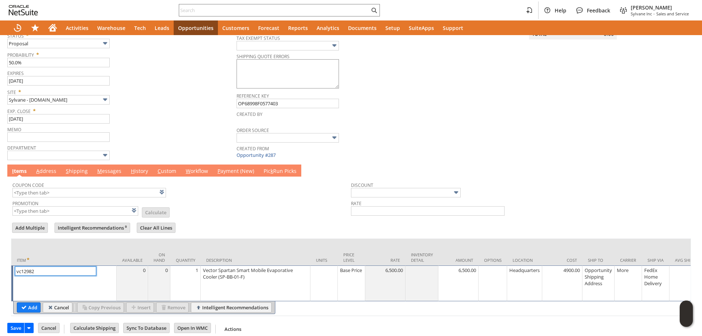
scroll to position [145, 0]
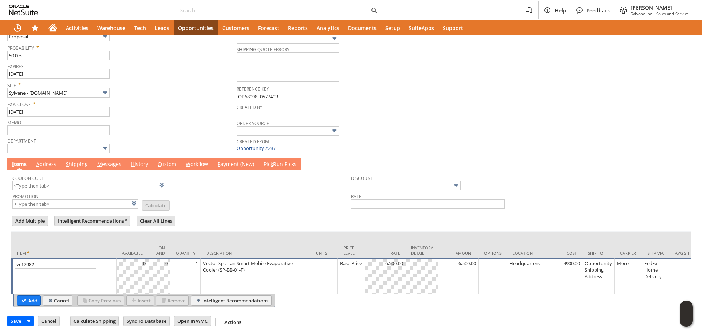
click at [193, 263] on td "1" at bounding box center [185, 276] width 30 height 36
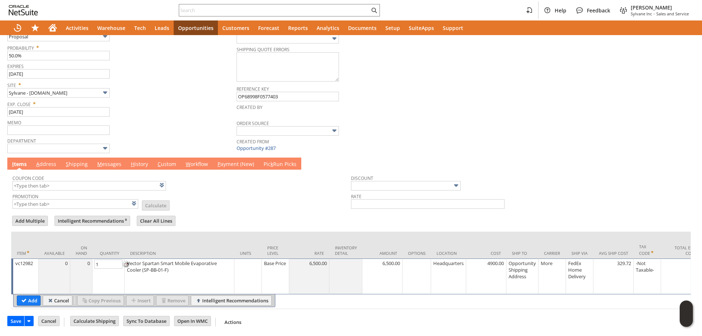
type input "4"
click at [34, 296] on input "Add" at bounding box center [28, 300] width 23 height 9
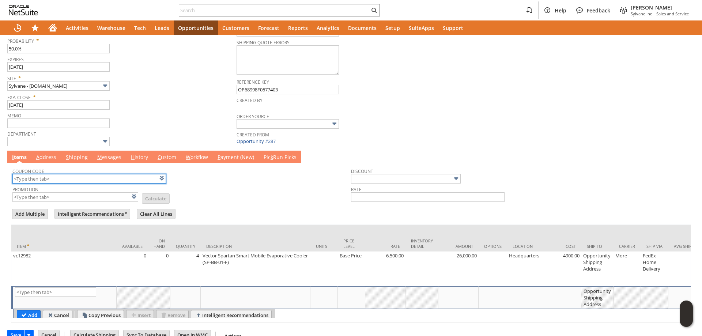
click at [76, 177] on input "text" at bounding box center [88, 178] width 153 height 9
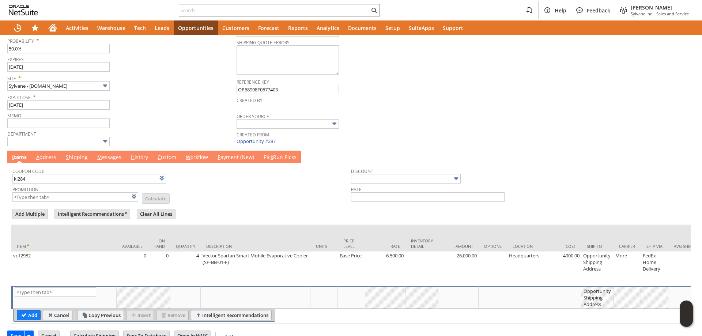
click at [221, 185] on tbody "Coupon Code kl284 Promotion List Calculate" at bounding box center [181, 183] width 338 height 38
type input "KL284"
type input "Promo Code"
type input "-6.0%"
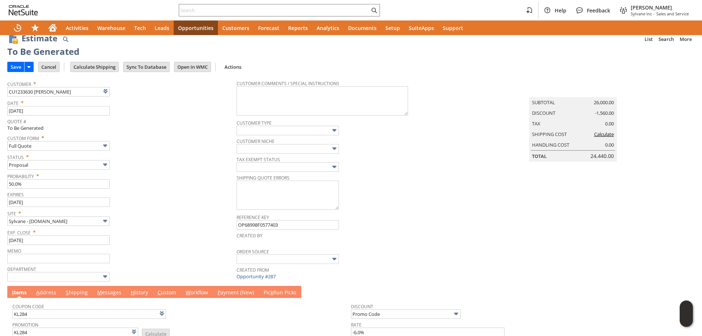
scroll to position [0, 0]
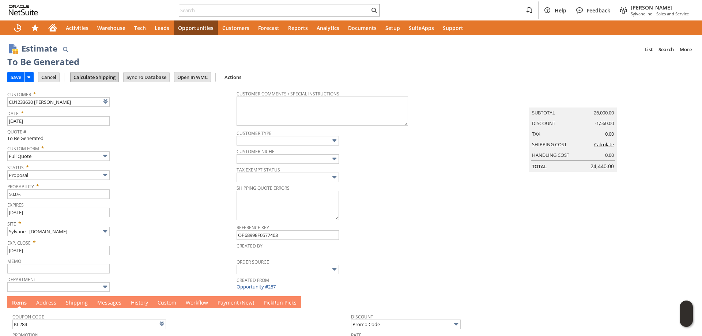
click at [111, 76] on input "Calculate Shipping" at bounding box center [95, 76] width 48 height 9
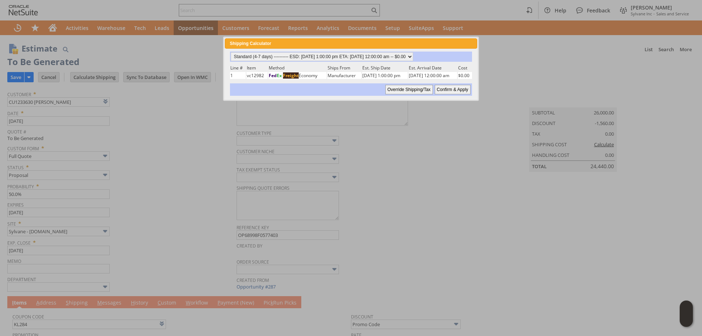
click at [461, 87] on input "Confirm & Apply" at bounding box center [452, 89] width 36 height 9
type input "NotExempt"
type input "Add"
type input "Copy Previous"
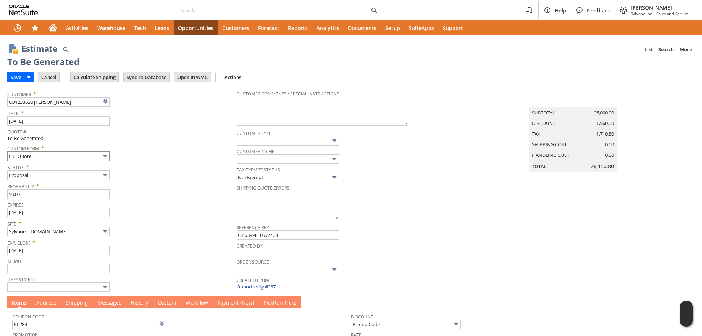
scroll to position [166, 0]
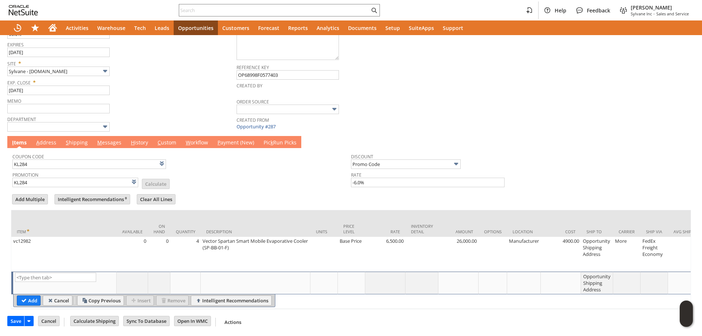
click at [103, 139] on link "M essages" at bounding box center [109, 143] width 28 height 8
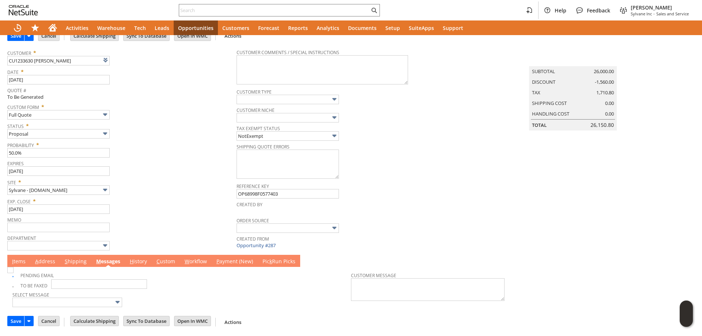
click at [14, 273] on img at bounding box center [10, 270] width 6 height 6
checkbox input "false"
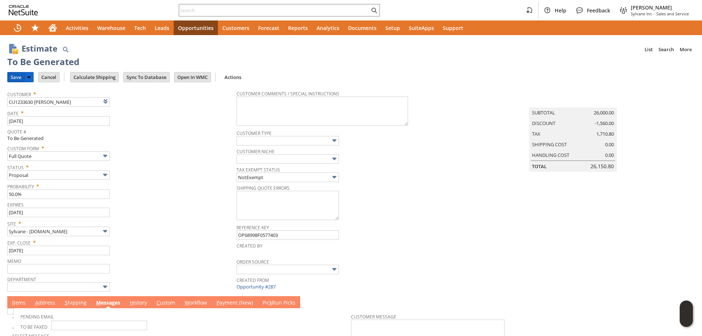
click at [19, 75] on input "Save" at bounding box center [16, 76] width 16 height 9
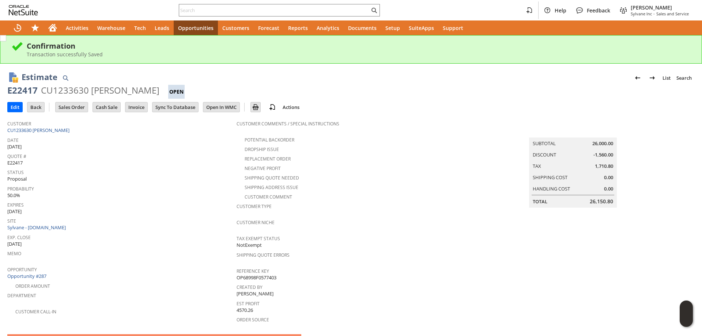
scroll to position [152, 0]
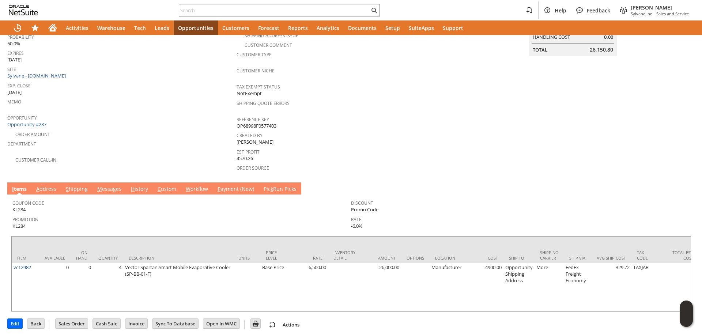
click at [110, 185] on link "M essages" at bounding box center [109, 189] width 28 height 8
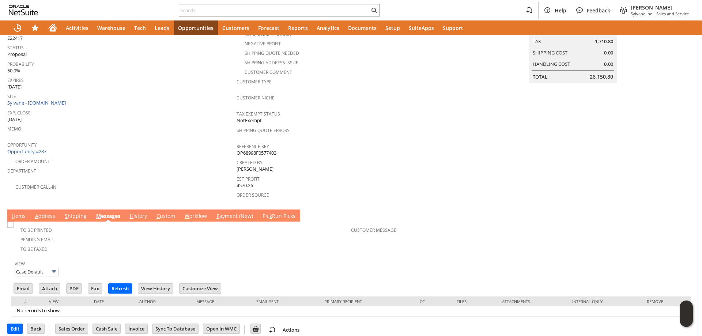
scroll to position [0, 0]
click at [30, 284] on input "Email" at bounding box center [23, 288] width 19 height 9
click at [364, 133] on div "Shipping Quote Errors" at bounding box center [348, 132] width 225 height 15
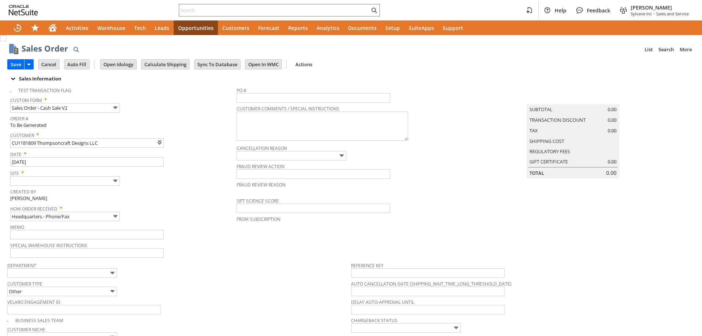
type input "Intelligent Recommendations¹⁰"
drag, startPoint x: 0, startPoint y: 0, endPoint x: 95, endPoint y: 183, distance: 206.4
click at [95, 183] on input "text" at bounding box center [65, 180] width 110 height 9
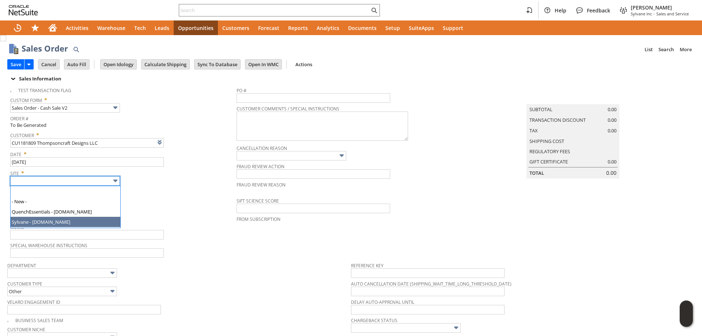
drag, startPoint x: 71, startPoint y: 216, endPoint x: 71, endPoint y: 223, distance: 7.3
type input "Sylvane - [DOMAIN_NAME]"
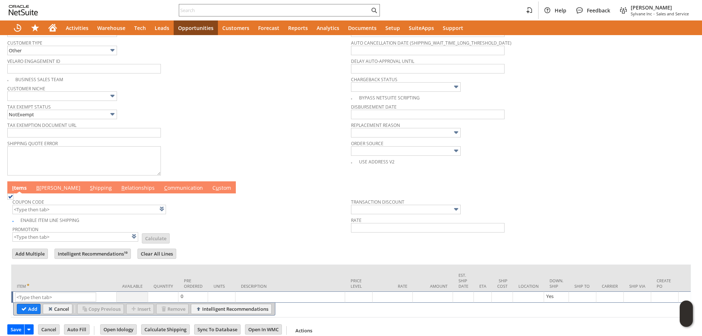
scroll to position [256, 0]
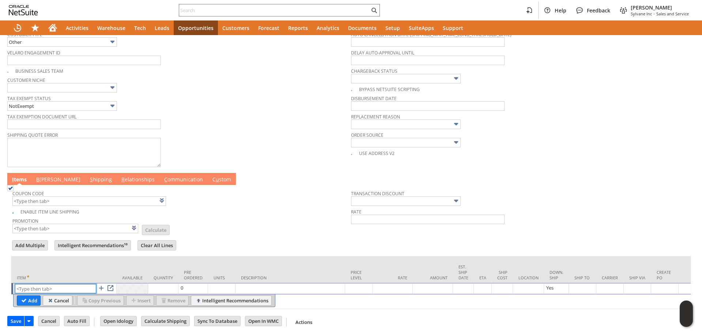
paste input "sv13900k"
type input "sv13900k"
click at [30, 296] on input "Add" at bounding box center [28, 300] width 23 height 9
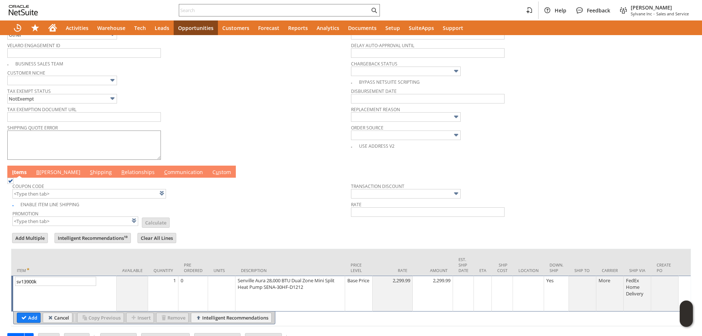
drag, startPoint x: 36, startPoint y: 319, endPoint x: 9, endPoint y: 160, distance: 161.2
click at [36, 319] on input "Add" at bounding box center [28, 317] width 23 height 9
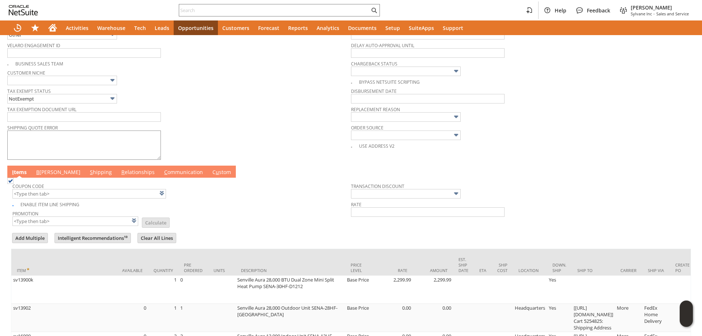
scroll to position [381, 0]
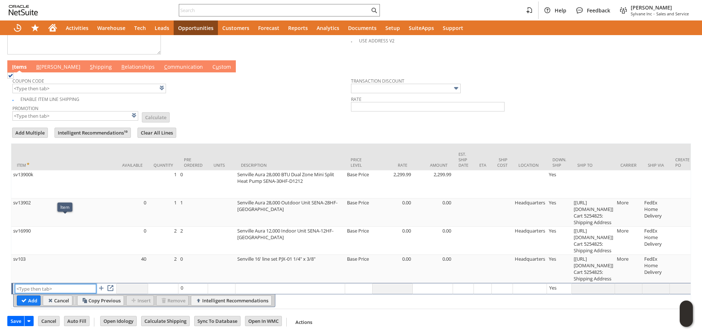
click at [41, 285] on input "text" at bounding box center [55, 288] width 81 height 9
paste input "sv11841"
type input "sv11841"
click at [32, 296] on input "Add" at bounding box center [28, 300] width 23 height 9
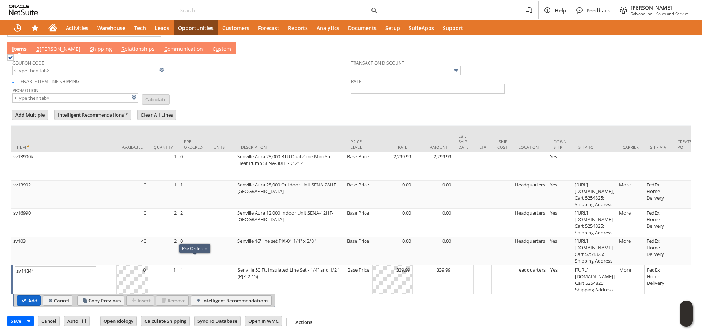
click at [26, 305] on input "Add" at bounding box center [28, 300] width 23 height 9
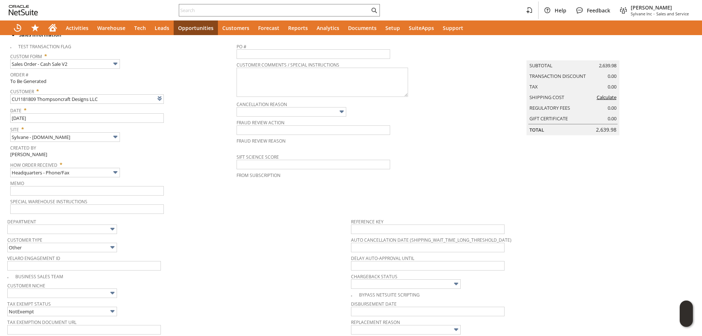
scroll to position [0, 0]
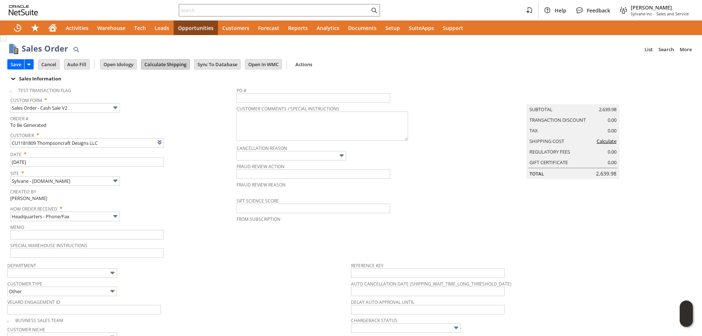
click at [159, 66] on input "Calculate Shipping" at bounding box center [165, 64] width 48 height 9
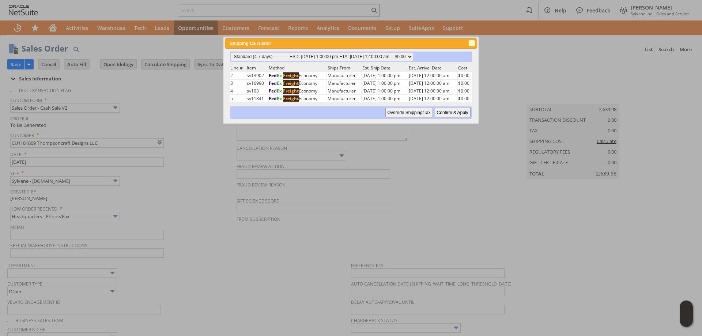
click at [471, 45] on span "close" at bounding box center [472, 44] width 6 height 6
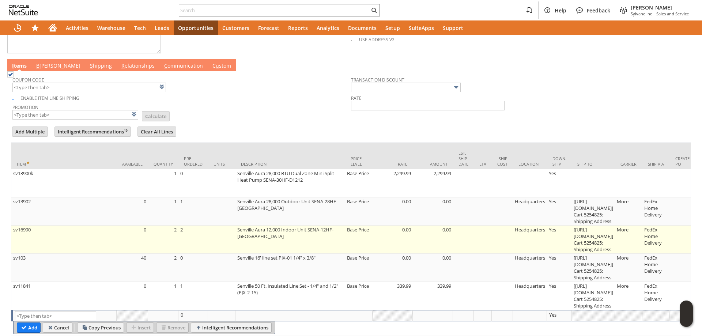
scroll to position [410, 0]
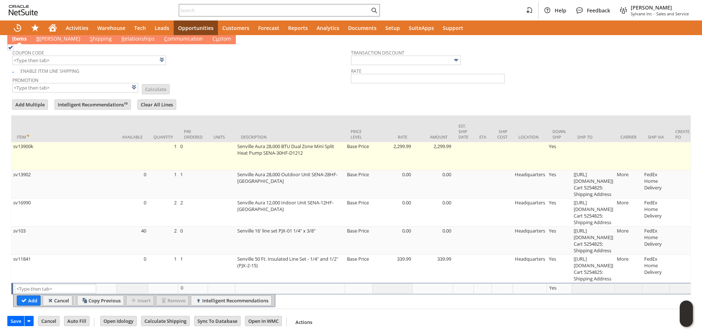
click at [362, 142] on td "Base Price" at bounding box center [358, 156] width 27 height 28
type input "Base Price"
type input "OK"
type input "Make Copy"
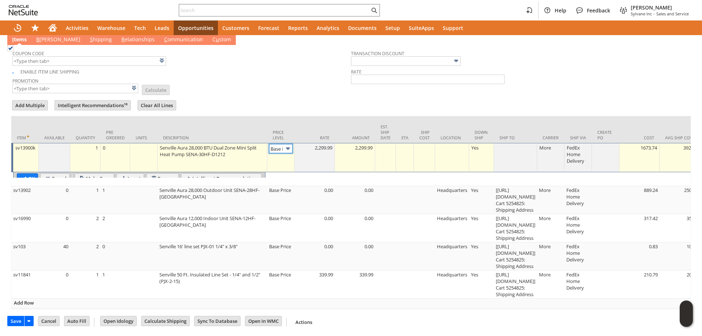
scroll to position [0, 11]
click at [288, 144] on img at bounding box center [288, 148] width 8 height 8
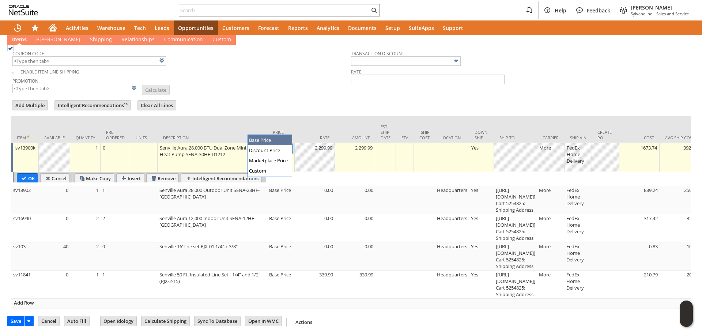
scroll to position [0, 0]
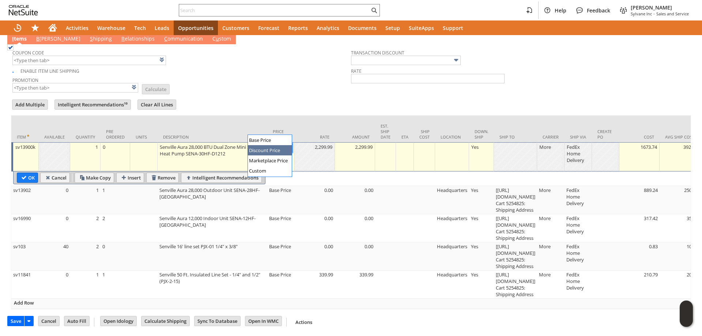
type input "Disco...rice"
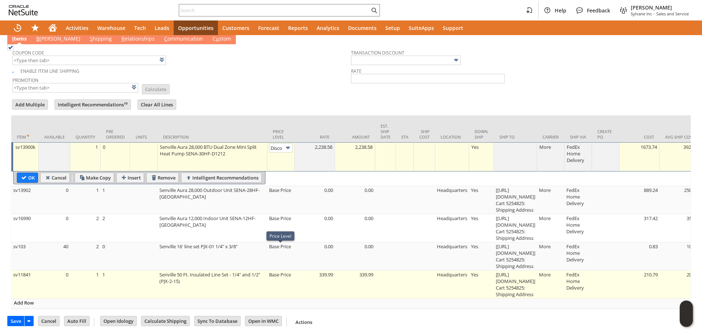
click at [283, 273] on td "Base Price" at bounding box center [280, 284] width 27 height 28
type input "339.99"
type input "Base Price"
type input "OK"
type input "Make Copy"
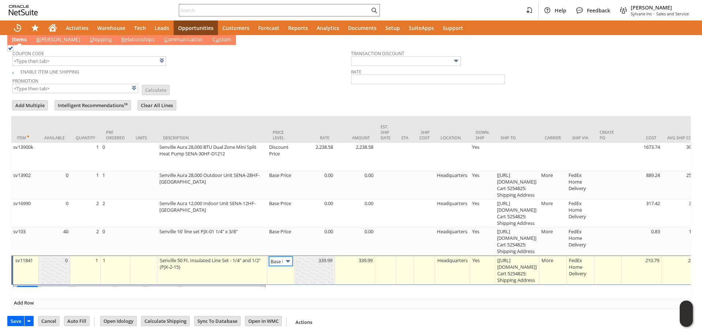
scroll to position [0, 11]
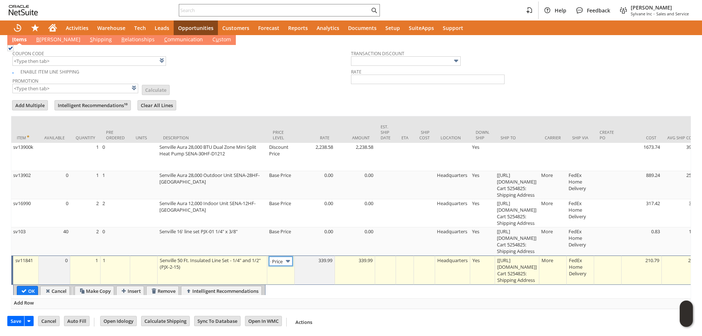
click at [281, 256] on input "Base Price" at bounding box center [280, 260] width 23 height 9
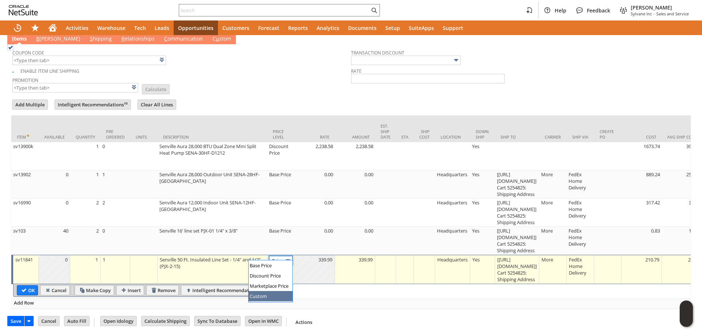
type input "Custom"
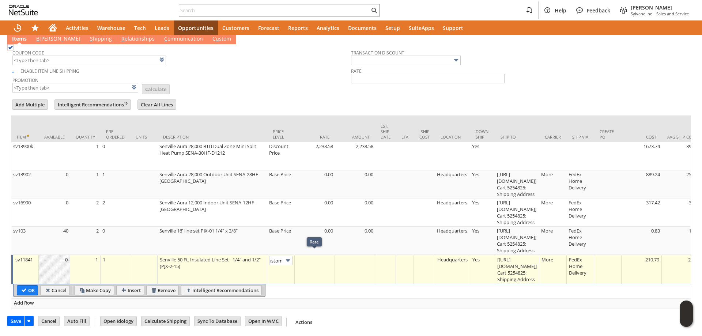
scroll to position [0, 0]
click at [320, 262] on td at bounding box center [314, 269] width 40 height 29
type input "285.00"
click at [20, 285] on input "OK" at bounding box center [27, 289] width 20 height 9
type input "Add"
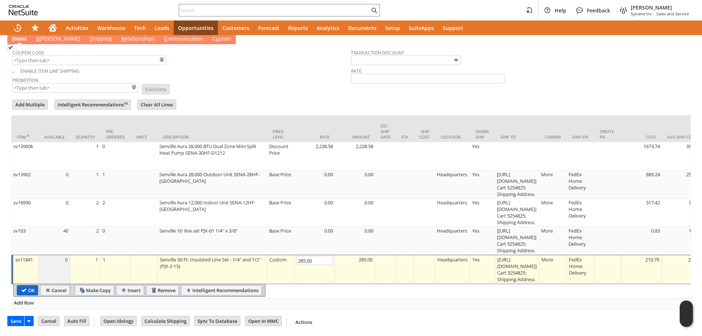
type input "Copy Previous"
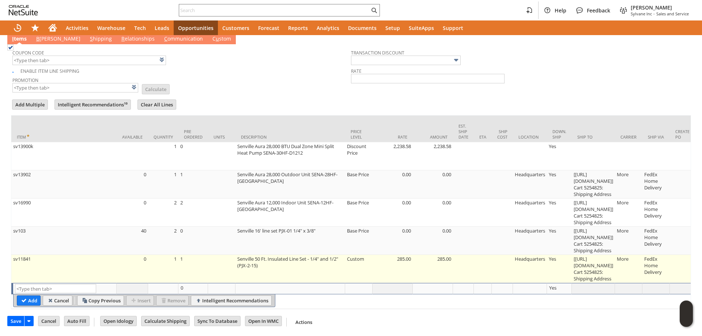
click at [582, 255] on td "[https://apple.com/apple-pay] Cart 5254825: Shipping Address" at bounding box center [592, 269] width 43 height 28
type input "[https://apple.com/a...25: Shipping Address"
type input "OK"
type input "Make Copy"
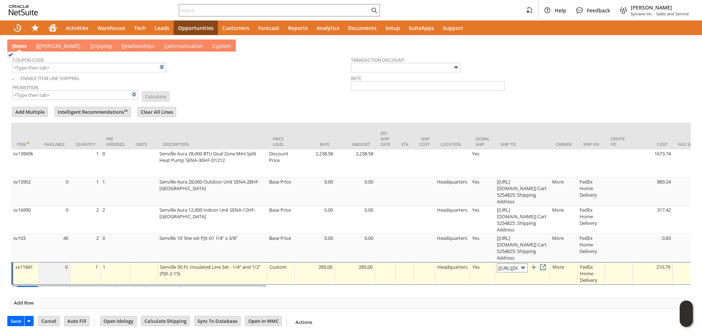
click at [512, 263] on input "[https://apple.com/a...25: Shipping Address" at bounding box center [512, 267] width 31 height 9
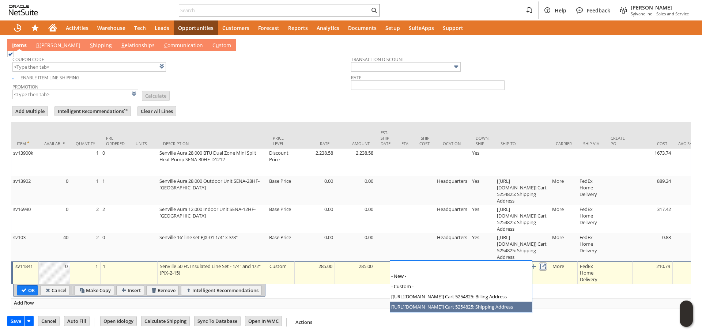
click at [547, 262] on link at bounding box center [543, 266] width 8 height 8
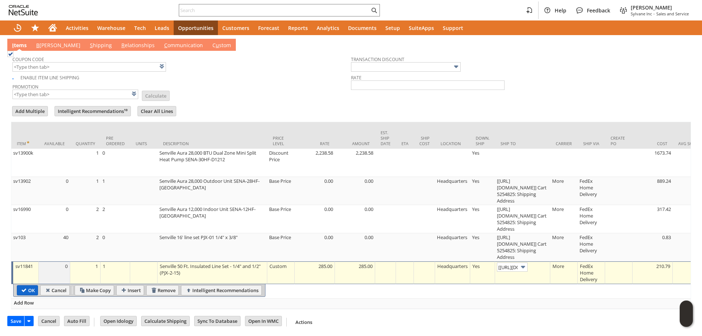
click at [31, 286] on input "OK" at bounding box center [27, 289] width 20 height 9
type input "Add"
type input "Copy Previous"
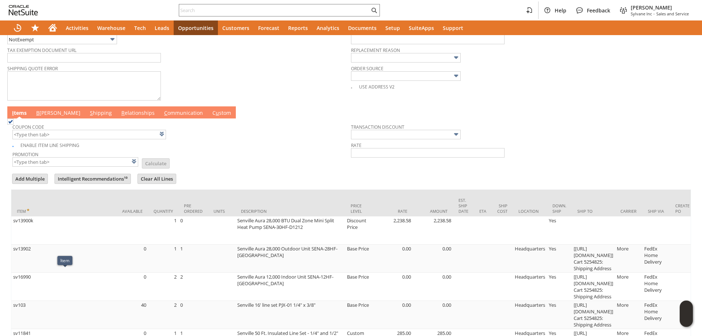
scroll to position [300, 0]
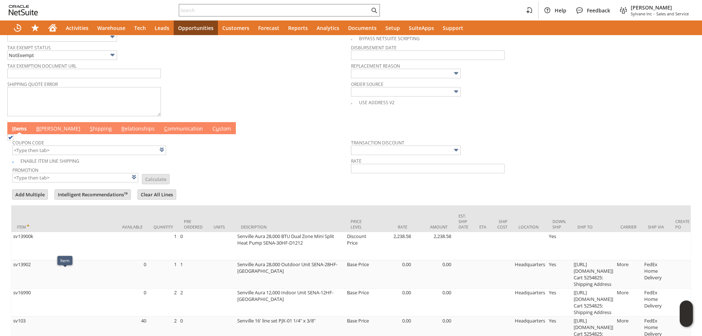
click at [49, 131] on link "B illing" at bounding box center [58, 129] width 48 height 8
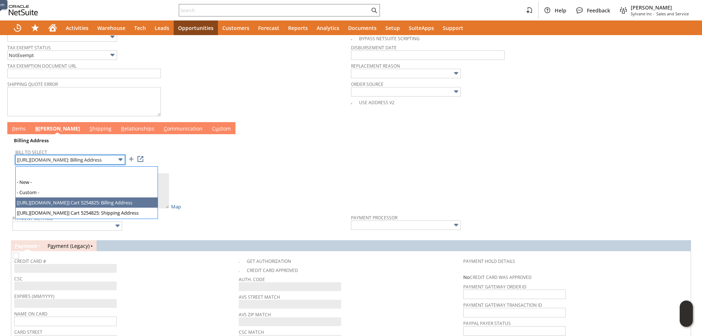
click at [76, 160] on input "[https://apple.com/ap...4825: Billing Address" at bounding box center [70, 159] width 110 height 9
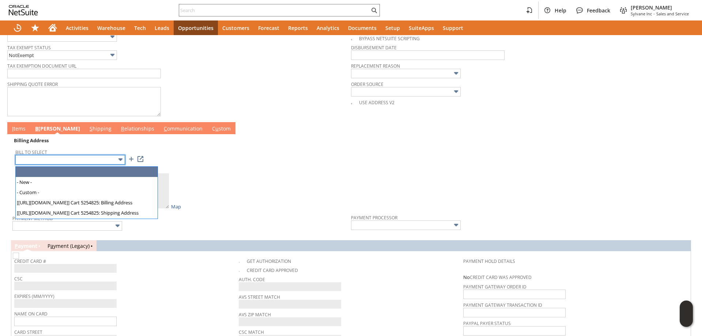
click at [113, 159] on input "text" at bounding box center [70, 159] width 110 height 9
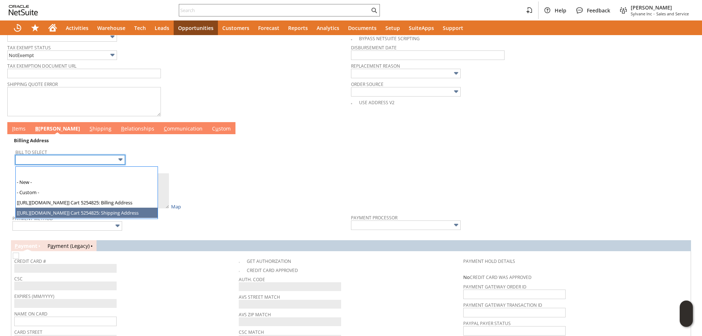
type input "[https://apple.com/a...25: Shipping Address"
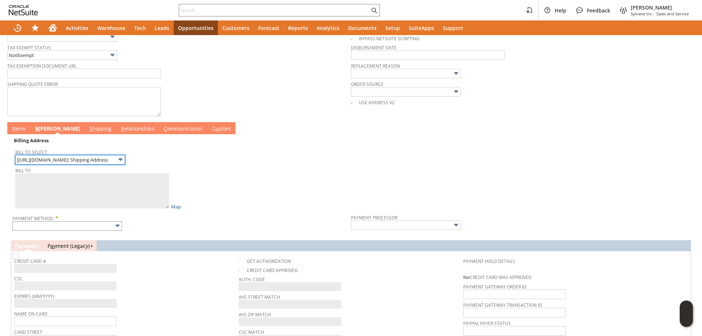
type textarea "Mark Thompson 108 Avenue L 2199407 Marathon FL 33050 United States"
type input "108 Avenue L"
type input "33050"
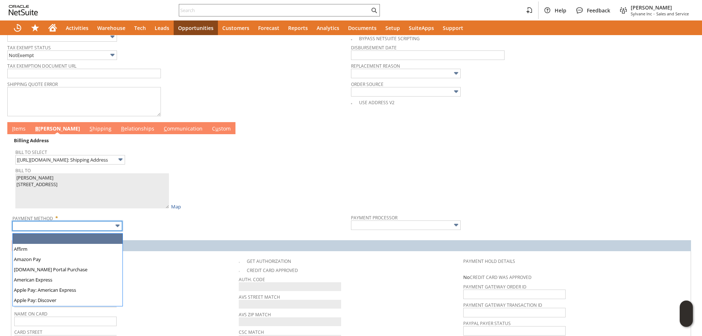
click at [65, 229] on input "text" at bounding box center [67, 225] width 110 height 9
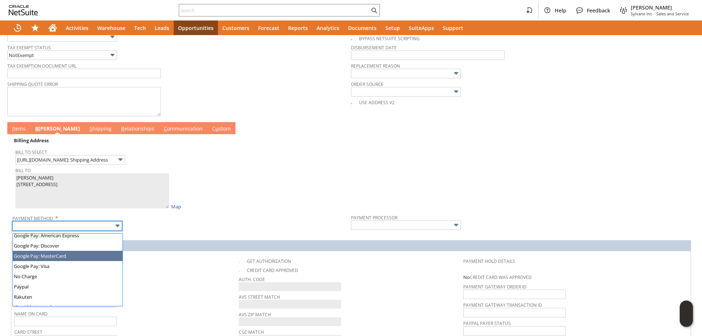
scroll to position [204, 0]
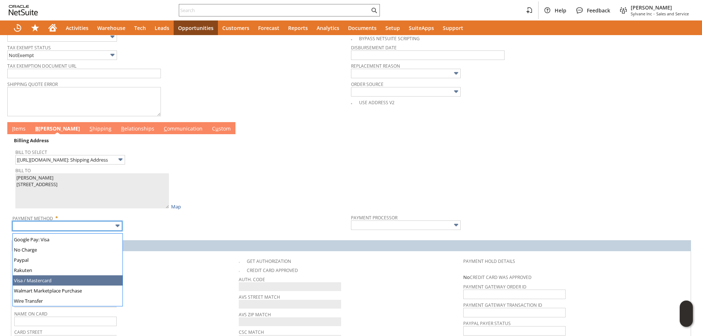
type input "Visa / Mastercard"
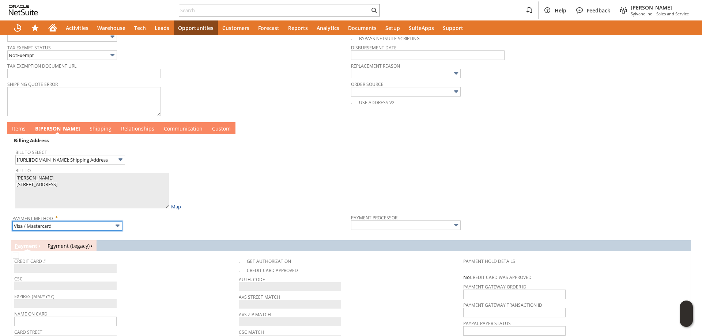
type input "Braintree"
checkbox input "true"
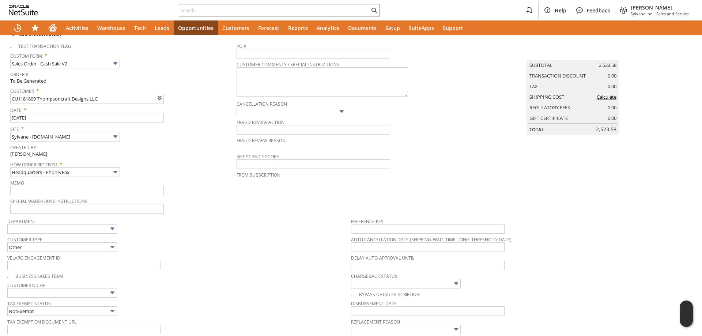
scroll to position [0, 0]
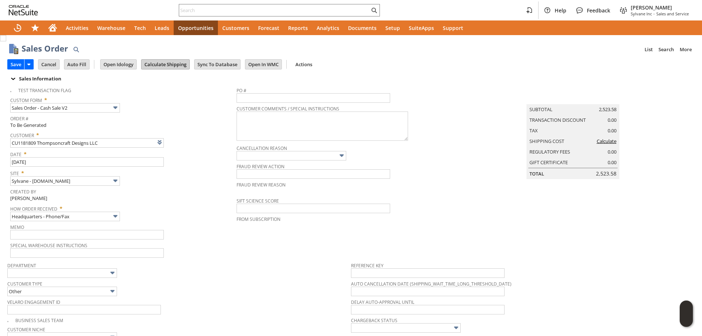
click at [152, 65] on input "Calculate Shipping" at bounding box center [165, 64] width 48 height 9
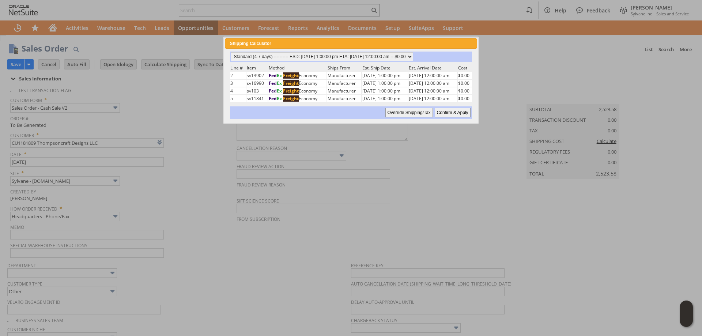
click at [447, 114] on input "Confirm & Apply" at bounding box center [452, 112] width 36 height 9
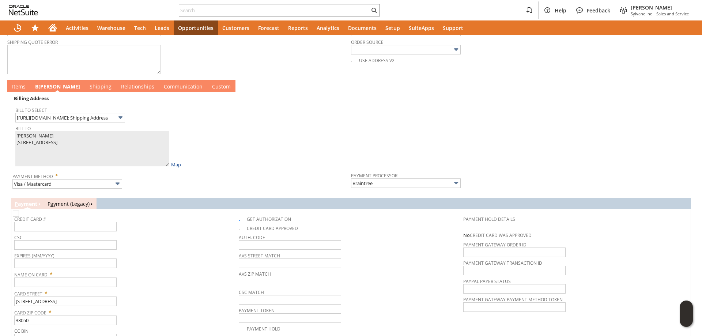
scroll to position [328, 0]
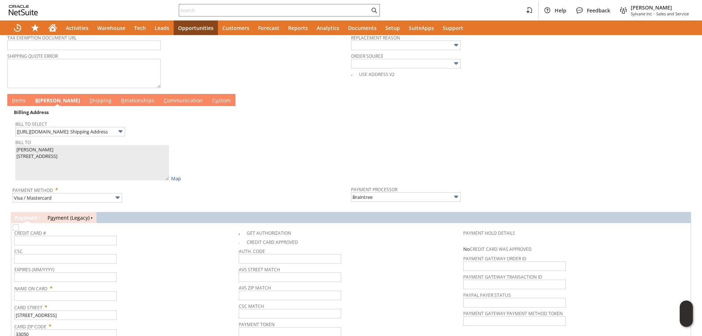
click at [16, 104] on link "I tems" at bounding box center [18, 101] width 17 height 8
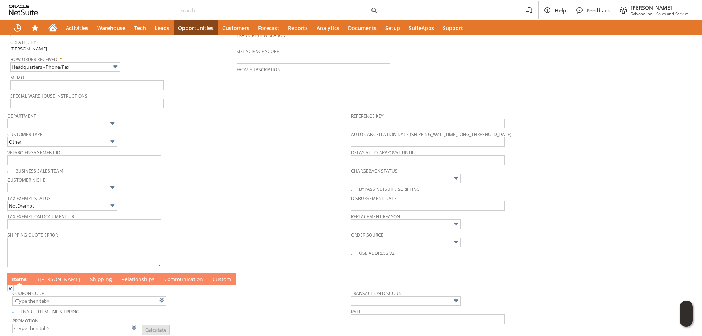
scroll to position [263, 0]
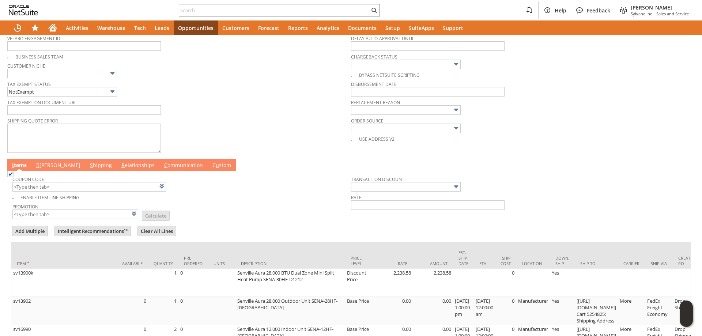
click at [42, 166] on link "B illing" at bounding box center [58, 165] width 48 height 8
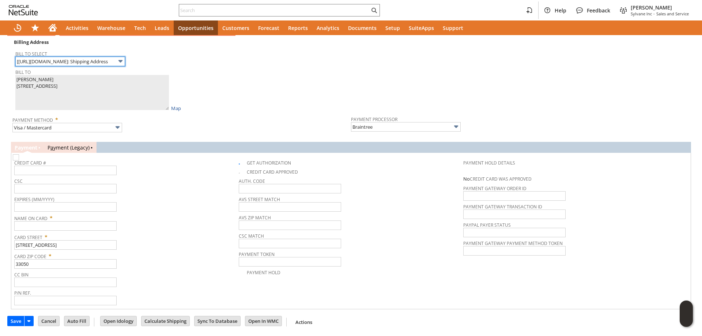
scroll to position [365, 0]
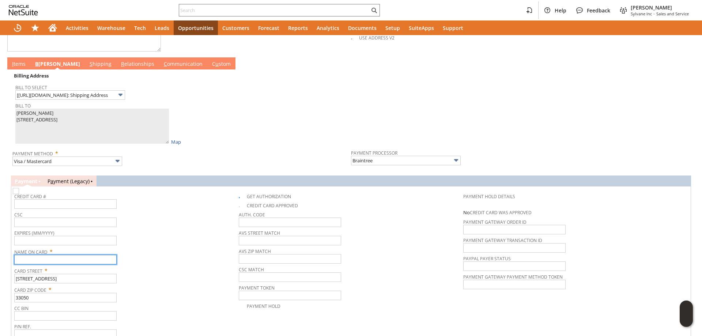
paste input "Mark Thompson"
type input "Mark Thompson"
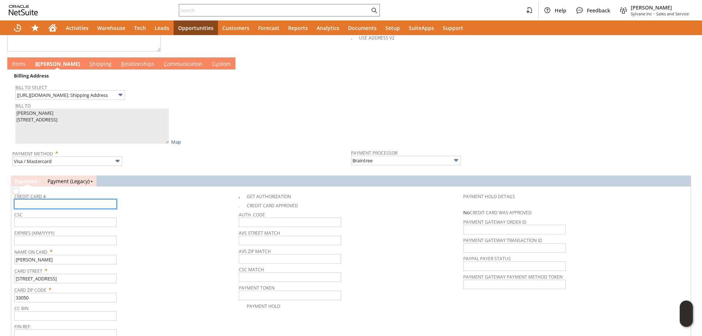
click at [83, 204] on input "text" at bounding box center [65, 203] width 102 height 9
click at [20, 66] on link "I tems" at bounding box center [18, 64] width 17 height 8
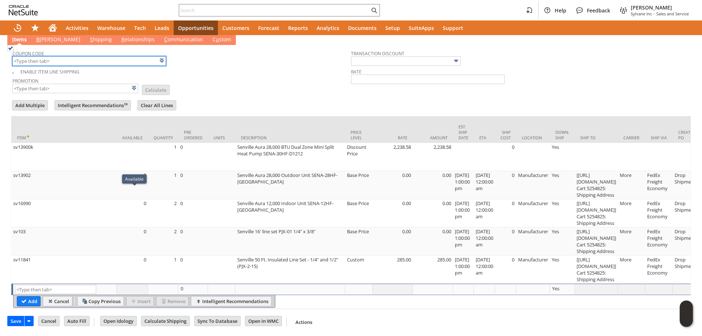
scroll to position [337, 0]
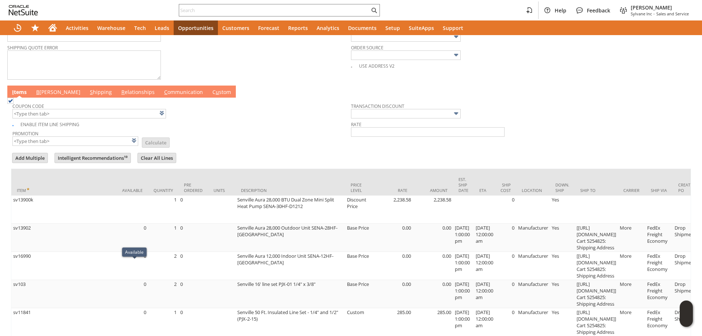
click at [45, 91] on link "B illing" at bounding box center [58, 92] width 48 height 8
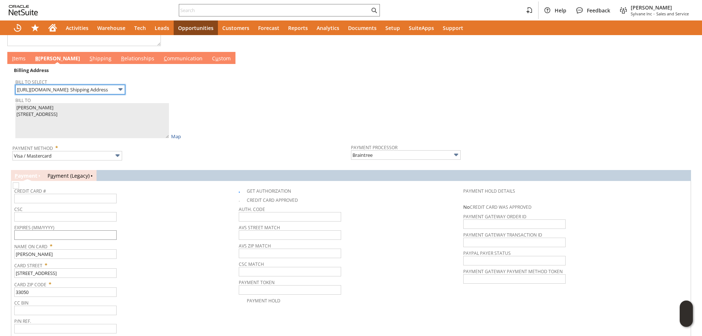
scroll to position [401, 0]
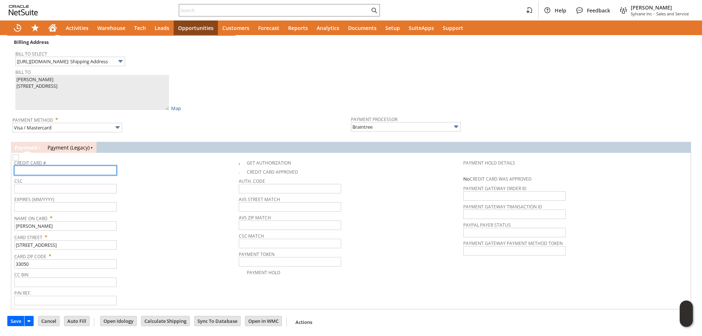
click at [81, 172] on input "text" at bounding box center [65, 170] width 102 height 9
type input "4246315399160629"
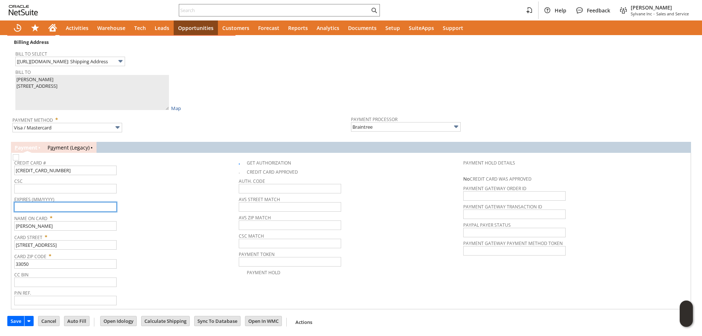
click at [76, 207] on input "text" at bounding box center [65, 206] width 102 height 9
type input "03/2029"
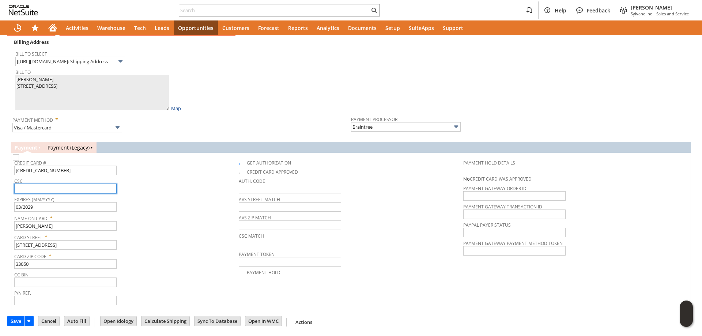
click at [73, 187] on input "text" at bounding box center [65, 188] width 102 height 9
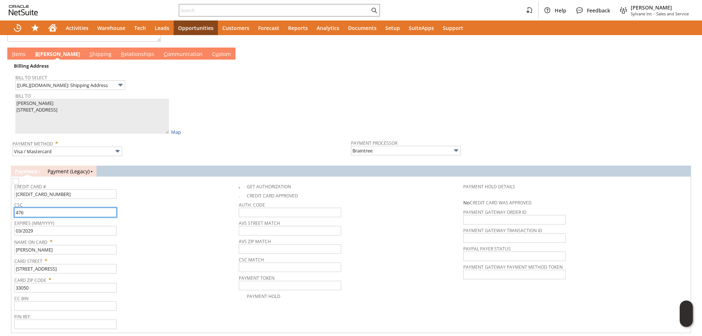
scroll to position [365, 0]
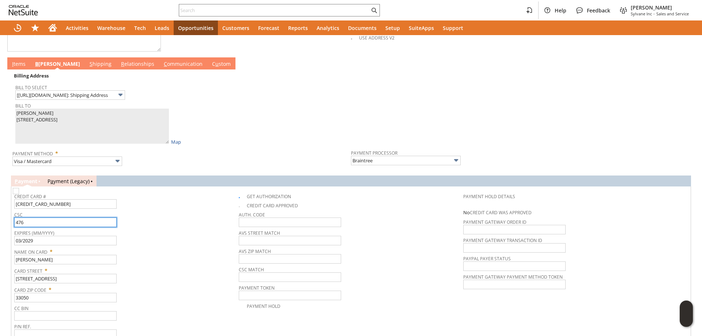
type input "476"
click at [17, 68] on link "I tems" at bounding box center [18, 64] width 17 height 8
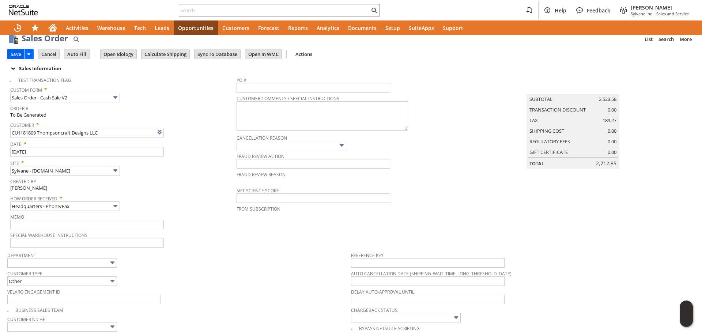
scroll to position [0, 0]
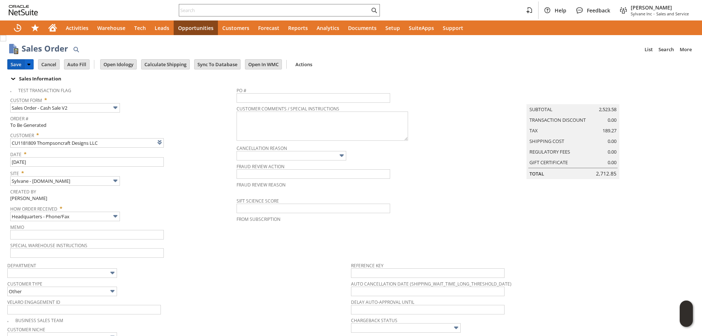
click at [11, 64] on input "Save" at bounding box center [16, 64] width 16 height 9
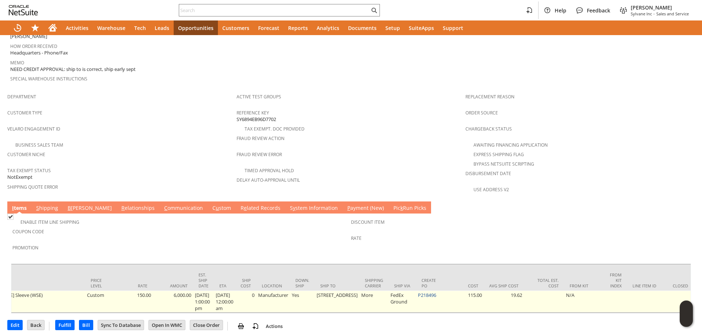
scroll to position [0, 333]
click at [411, 292] on link "P218496" at bounding box center [420, 295] width 18 height 7
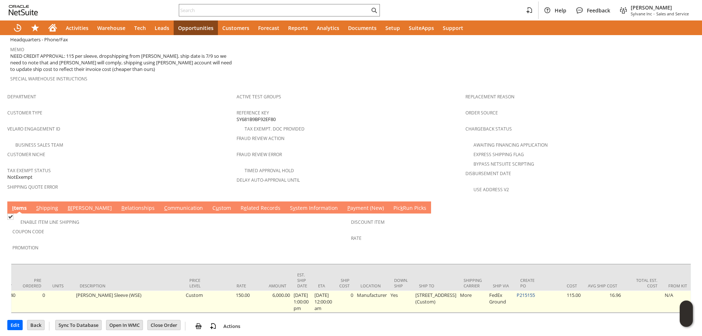
scroll to position [0, 230]
click at [518, 292] on link "P215155" at bounding box center [523, 295] width 18 height 7
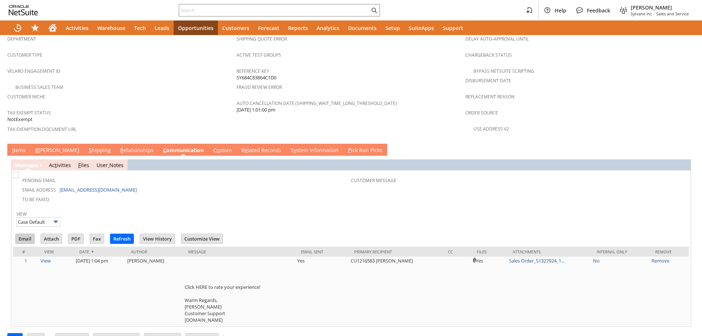
click at [26, 234] on input "Email" at bounding box center [25, 238] width 19 height 9
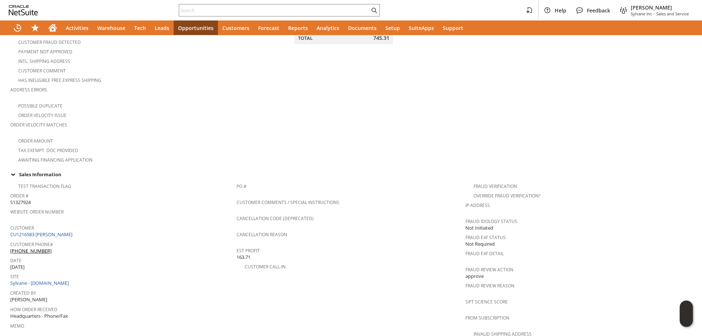
scroll to position [0, 0]
